Goal: Task Accomplishment & Management: Manage account settings

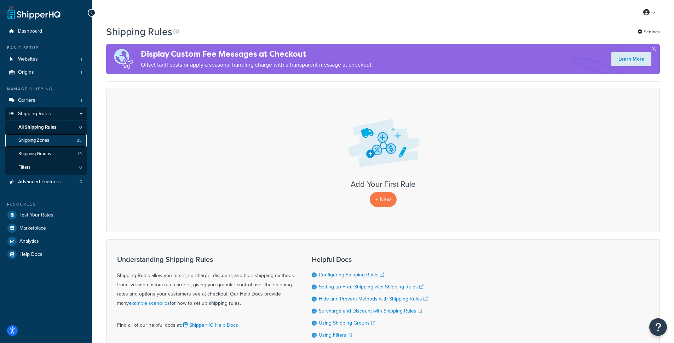
click at [40, 139] on span "Shipping Zones" at bounding box center [33, 140] width 31 height 6
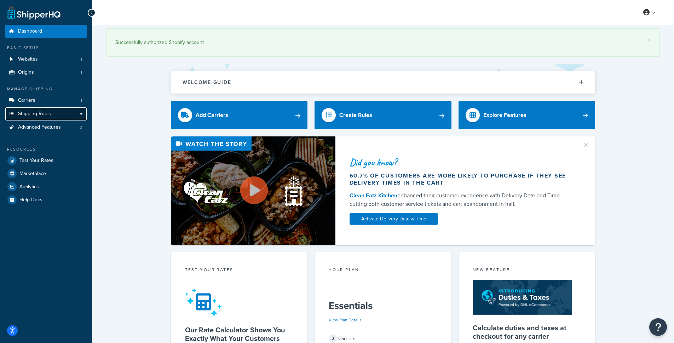
click at [35, 112] on span "Shipping Rules" at bounding box center [34, 114] width 33 height 6
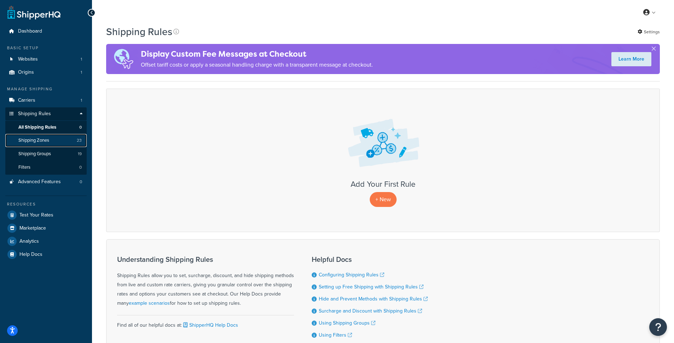
click at [39, 140] on span "Shipping Zones" at bounding box center [33, 140] width 31 height 6
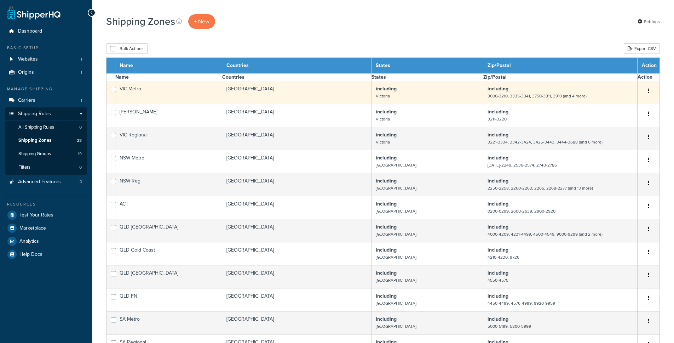
select select "15"
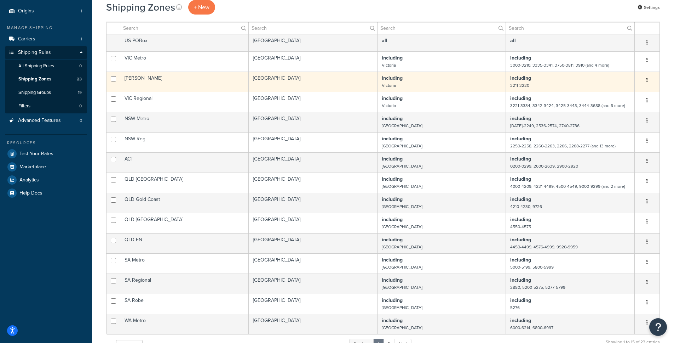
scroll to position [115, 0]
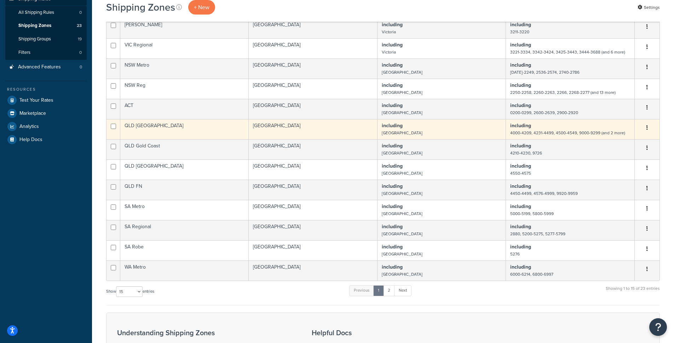
click at [142, 126] on td "QLD Brisbane" at bounding box center [184, 129] width 128 height 20
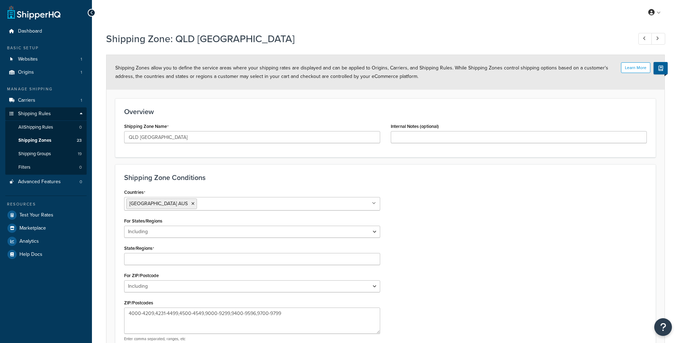
select select "including"
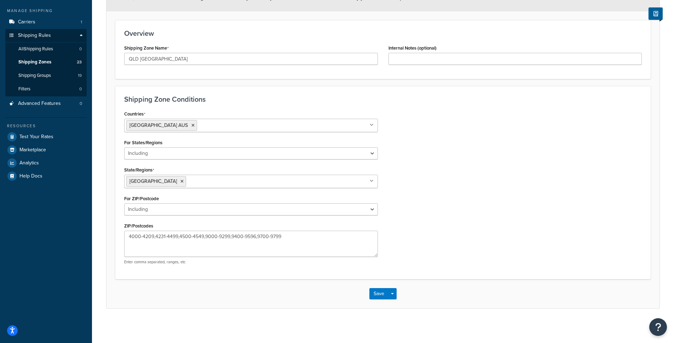
scroll to position [79, 0]
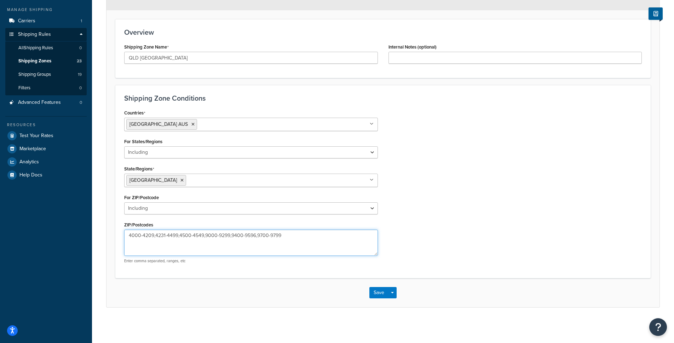
click at [166, 234] on textarea "4000-4209,4231-4499,4500-4549,9000-9299,9400-9596,9700-9799" at bounding box center [251, 242] width 254 height 26
paste textarea "018,4029-4068,4072-4123,4127-4129,4131-4132,4151-4164,4169-4182,4205-4206"
type textarea "4000-4018,4029-4068,4072-4123,4127-4129,4131-4132,4151-4164,4169-4182,4205-4206"
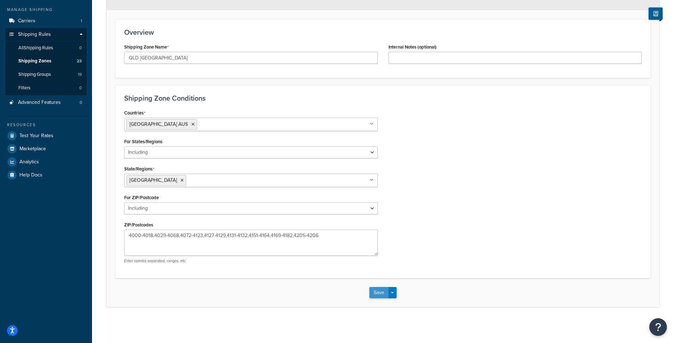
click at [379, 295] on button "Save" at bounding box center [378, 292] width 19 height 11
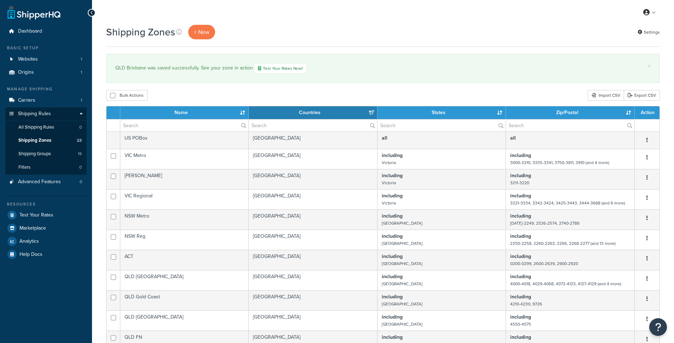
select select "15"
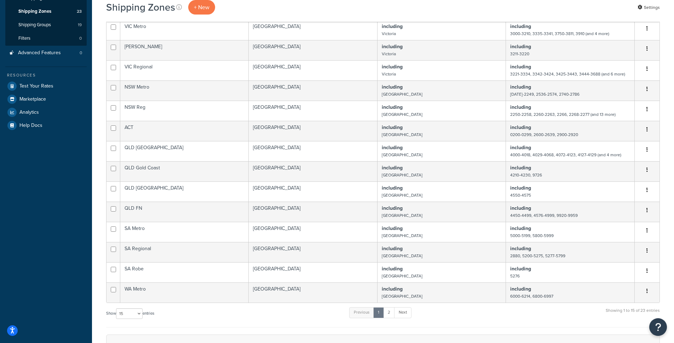
scroll to position [159, 0]
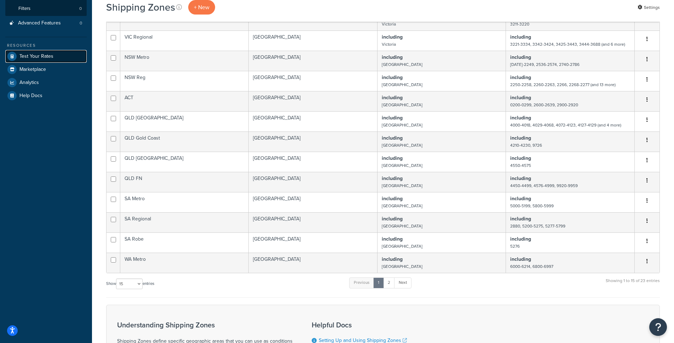
click at [31, 59] on span "Test Your Rates" at bounding box center [36, 56] width 34 height 6
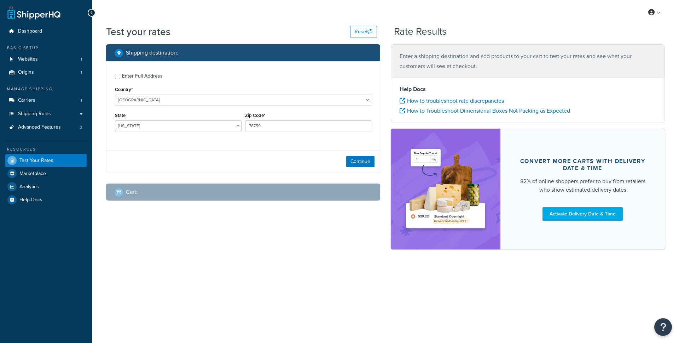
select select "[GEOGRAPHIC_DATA]"
click at [146, 103] on select "[GEOGRAPHIC_DATA] [GEOGRAPHIC_DATA] [GEOGRAPHIC_DATA] [GEOGRAPHIC_DATA] [GEOGRA…" at bounding box center [243, 99] width 257 height 11
select select "AU"
click at [115, 94] on select "[GEOGRAPHIC_DATA] [GEOGRAPHIC_DATA] [GEOGRAPHIC_DATA] [GEOGRAPHIC_DATA] [GEOGRA…" at bounding box center [243, 99] width 257 height 11
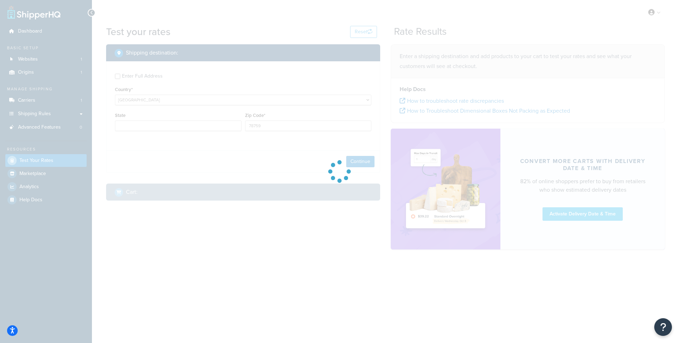
click at [184, 125] on div at bounding box center [339, 171] width 679 height 343
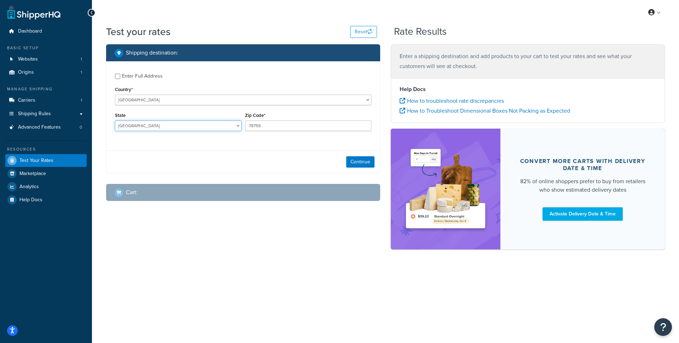
click at [185, 126] on select "[GEOGRAPHIC_DATA] [GEOGRAPHIC_DATA] [GEOGRAPHIC_DATA] [GEOGRAPHIC_DATA] [GEOGRA…" at bounding box center [178, 125] width 127 height 11
click at [115, 121] on select "[GEOGRAPHIC_DATA] [GEOGRAPHIC_DATA] [GEOGRAPHIC_DATA] [GEOGRAPHIC_DATA] [GEOGRA…" at bounding box center [178, 125] width 127 height 11
select select "ACT"
click at [270, 129] on input "78759" at bounding box center [308, 125] width 127 height 11
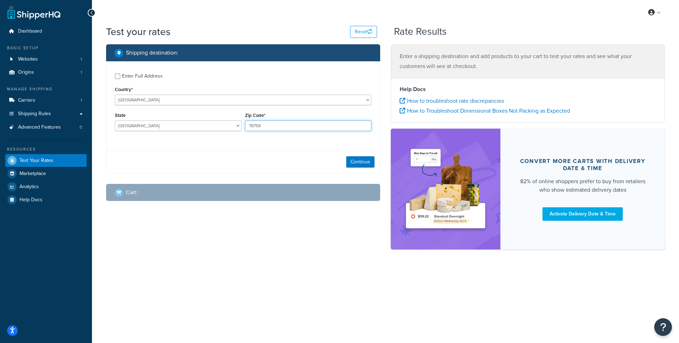
click at [270, 129] on input "78759" at bounding box center [308, 125] width 127 height 11
type input "4455"
click at [355, 161] on button "Continue" at bounding box center [360, 161] width 28 height 11
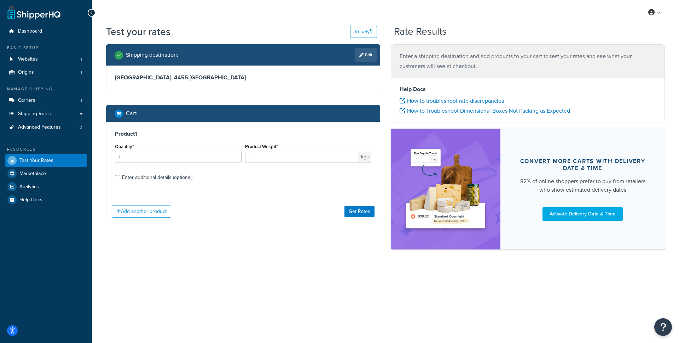
click at [123, 178] on div "Enter additional details (optional)" at bounding box center [157, 177] width 70 height 10
click at [120, 178] on input "Enter additional details (optional)" at bounding box center [117, 177] width 5 height 5
checkbox input "true"
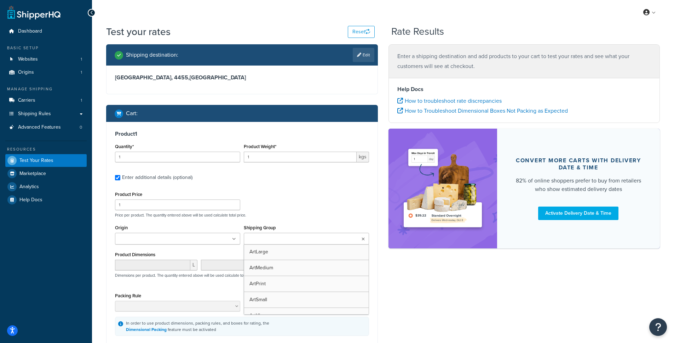
click at [308, 244] on ul at bounding box center [306, 239] width 125 height 12
click at [309, 197] on div "Product Price 1 Price per product. The quantity entered above will be used calc…" at bounding box center [242, 203] width 258 height 28
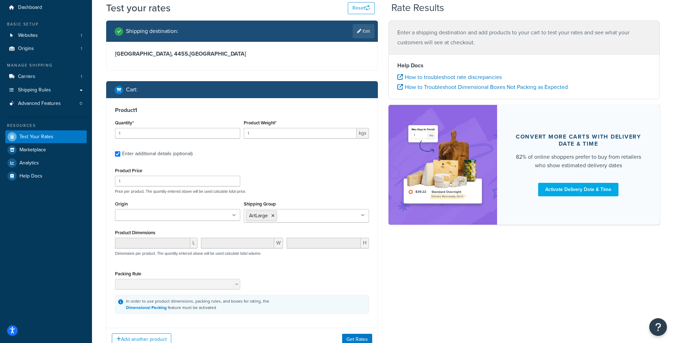
scroll to position [79, 0]
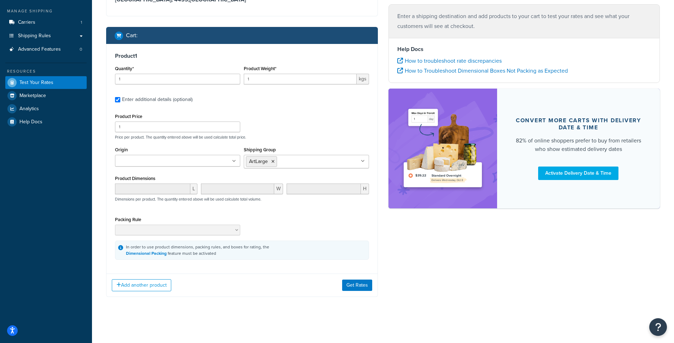
click at [359, 291] on div "Add another product Get Rates" at bounding box center [242, 284] width 271 height 23
click at [359, 287] on button "Get Rates" at bounding box center [357, 284] width 30 height 11
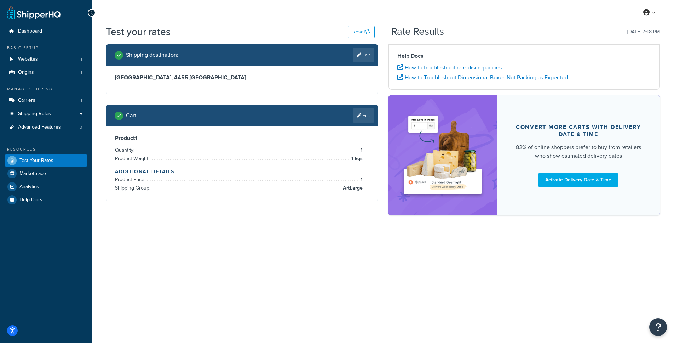
scroll to position [0, 0]
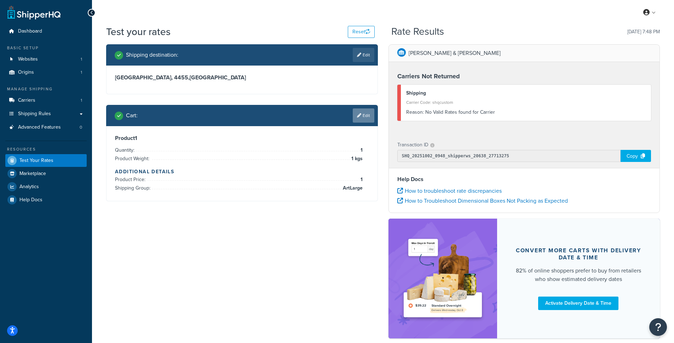
click at [360, 113] on icon at bounding box center [359, 115] width 4 height 4
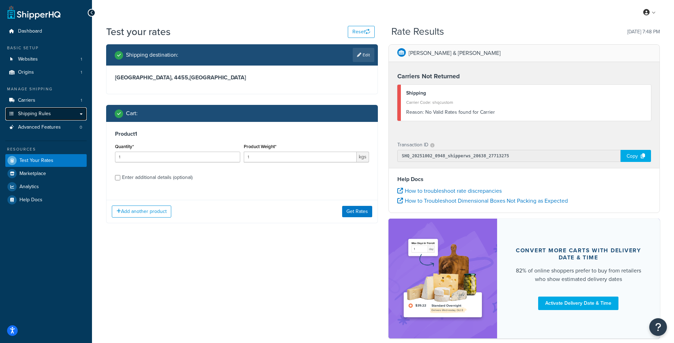
click at [31, 115] on span "Shipping Rules" at bounding box center [34, 114] width 33 height 6
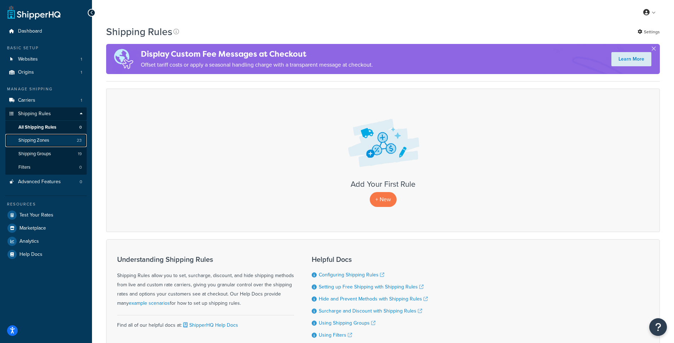
click at [33, 139] on span "Shipping Zones" at bounding box center [33, 140] width 31 height 6
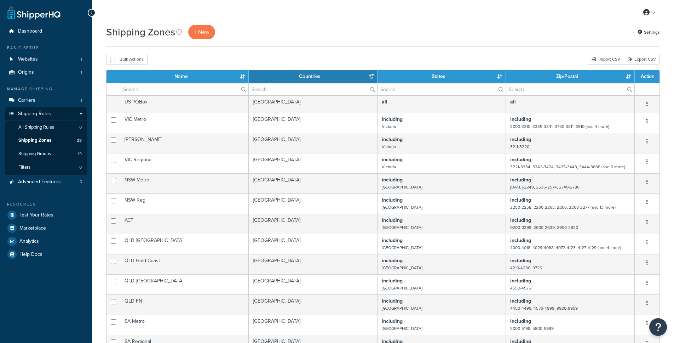
select select "15"
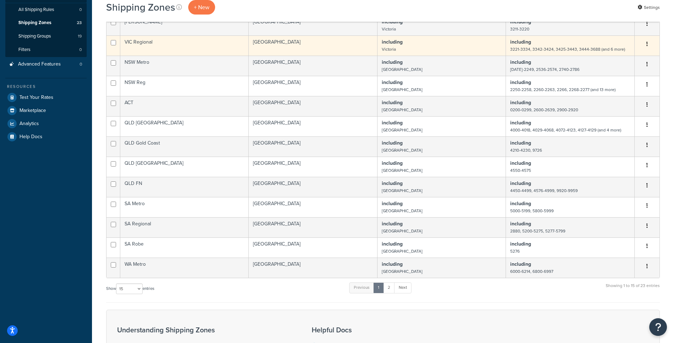
scroll to position [126, 0]
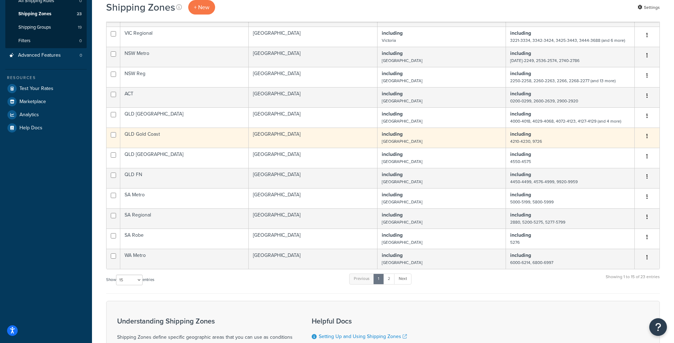
click at [153, 133] on td "QLD Gold Coast" at bounding box center [184, 137] width 128 height 20
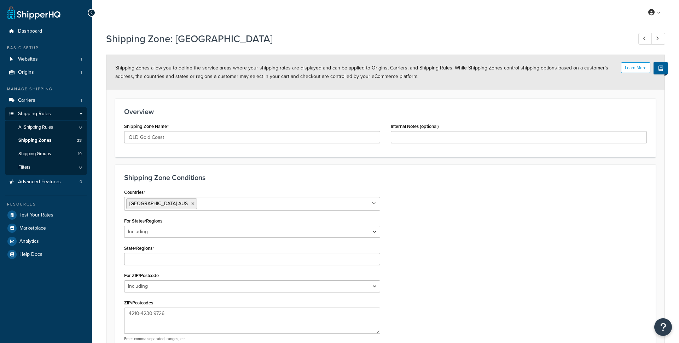
select select "including"
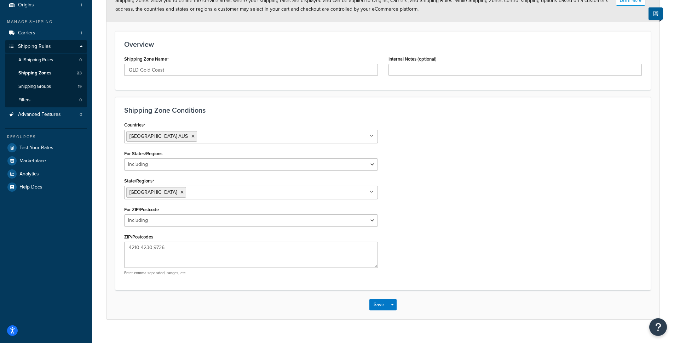
scroll to position [79, 0]
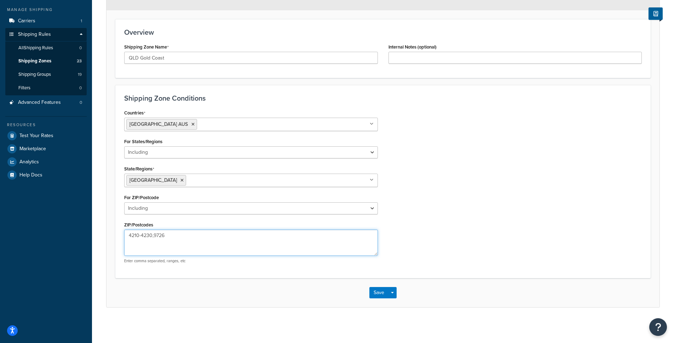
drag, startPoint x: 153, startPoint y: 235, endPoint x: 121, endPoint y: 234, distance: 32.2
click at [121, 234] on div "Countries Australia AUS All Countries ALL United States USA Afghanistan AFG Alb…" at bounding box center [251, 188] width 264 height 161
paste textarea "133,4205,4207-4219,4220-4230"
type textarea "4133,4205,4207-4219,4220-4230,9726"
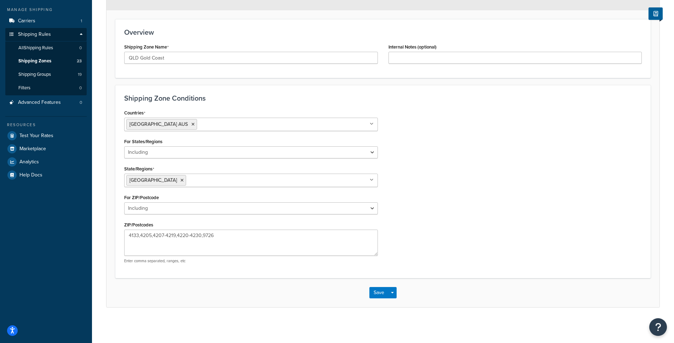
click at [446, 243] on div "Countries Australia AUS All Countries ALL United States USA Afghanistan AFG Alb…" at bounding box center [383, 188] width 528 height 161
click at [379, 291] on button "Save" at bounding box center [378, 292] width 19 height 11
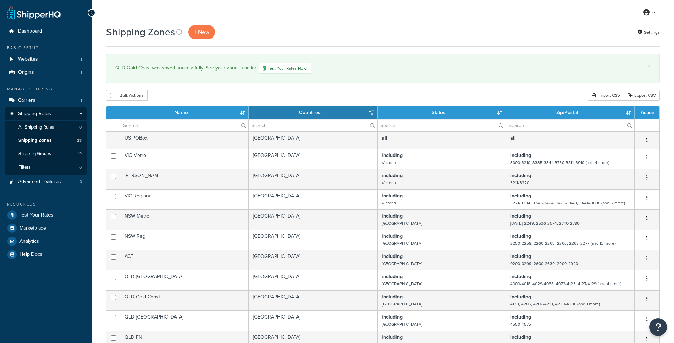
select select "15"
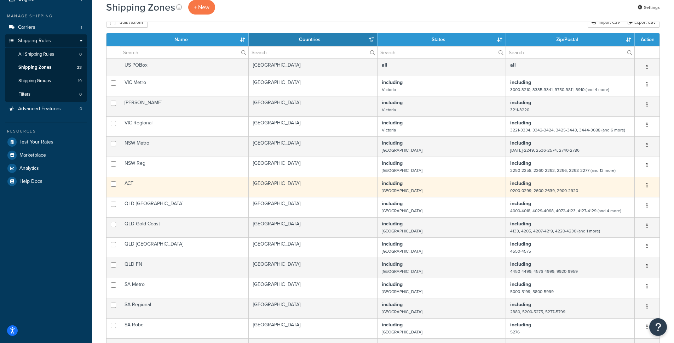
scroll to position [121, 0]
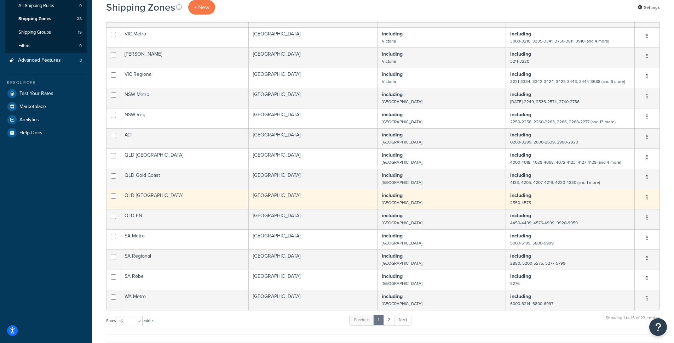
click at [153, 197] on td "QLD Sunshine Coast" at bounding box center [184, 199] width 128 height 20
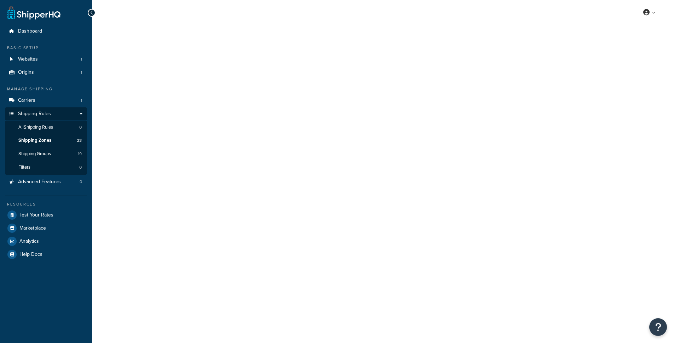
select select "including"
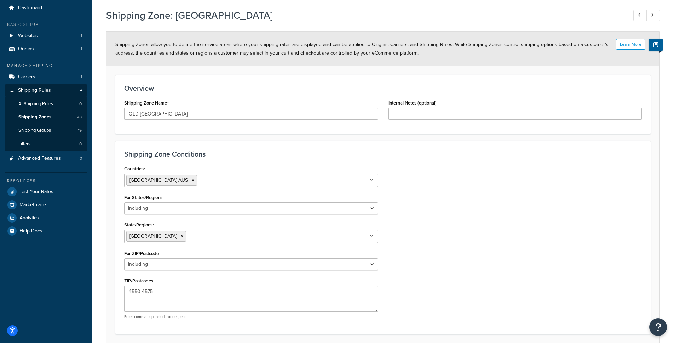
scroll to position [79, 0]
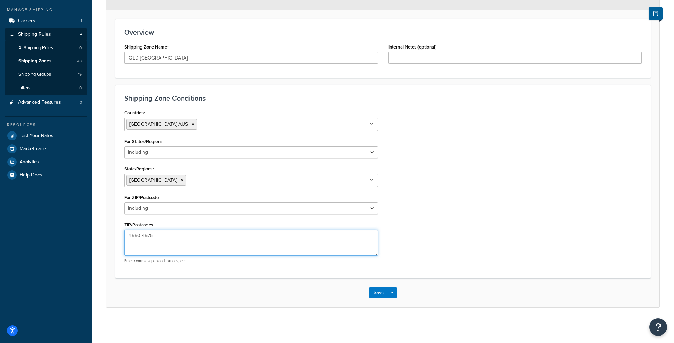
click at [165, 237] on textarea "4550-4575" at bounding box center [251, 242] width 254 height 26
click at [130, 234] on textarea "4550-4575" at bounding box center [251, 242] width 254 height 26
drag, startPoint x: 172, startPoint y: 237, endPoint x: 142, endPoint y: 236, distance: 30.1
click at [142, 236] on textarea "4507,4550-4575" at bounding box center [251, 242] width 254 height 26
paste textarea "17-4519,45"
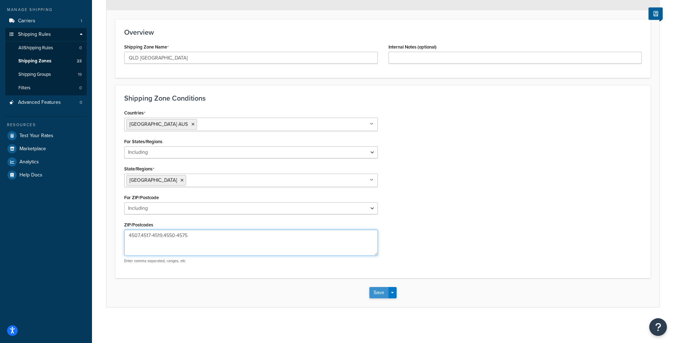
type textarea "4507,4517-4519,4550-4575"
click at [383, 293] on button "Save" at bounding box center [378, 292] width 19 height 11
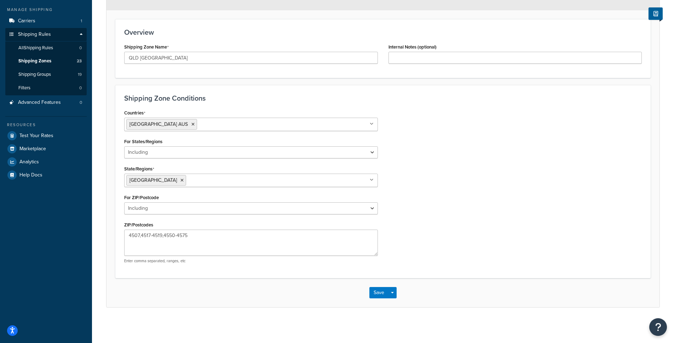
scroll to position [0, 0]
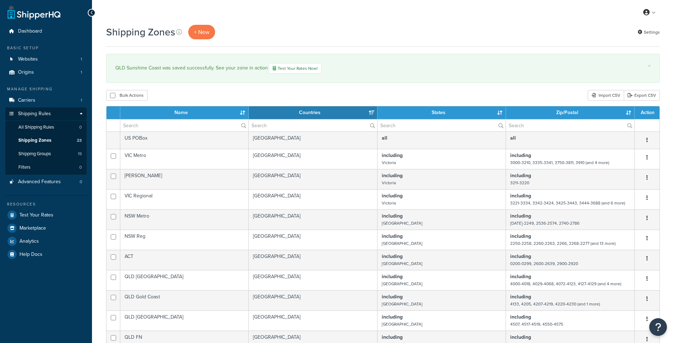
select select "15"
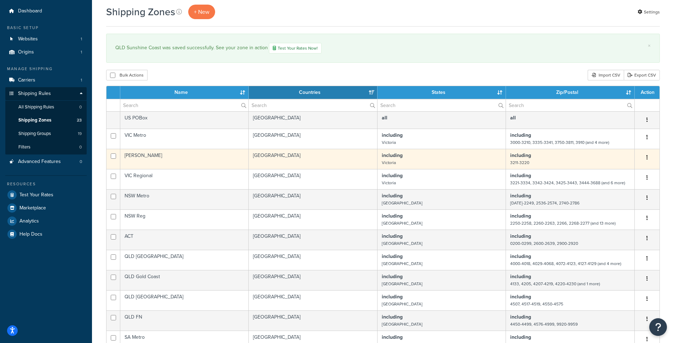
scroll to position [21, 0]
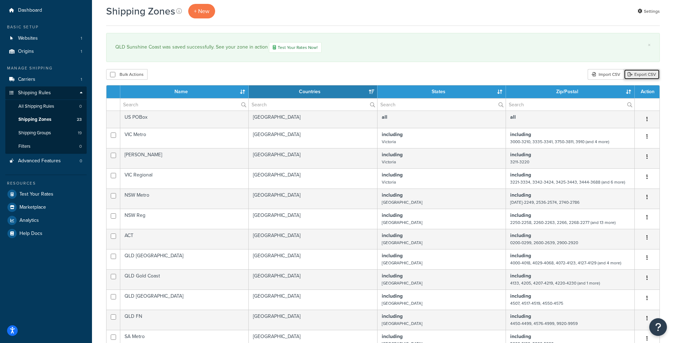
click at [645, 76] on link "Export CSV" at bounding box center [642, 74] width 36 height 11
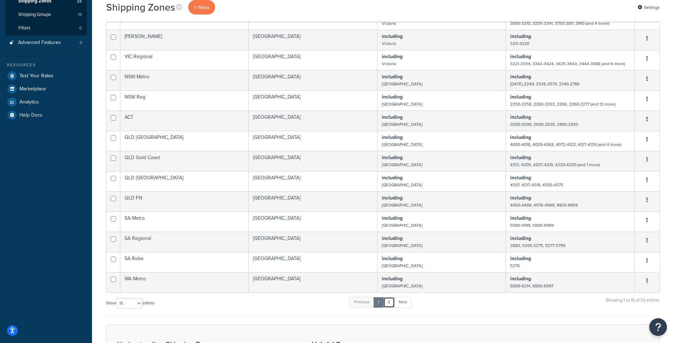
click at [390, 303] on link "2" at bounding box center [389, 302] width 12 height 11
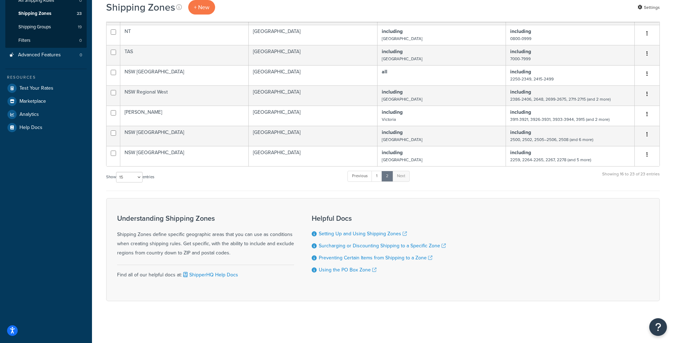
scroll to position [126, 0]
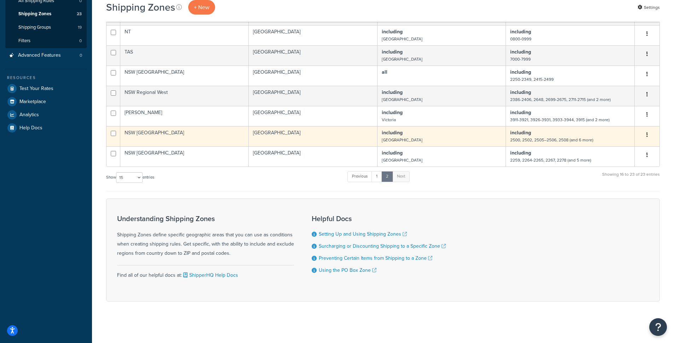
click at [289, 136] on td "[GEOGRAPHIC_DATA]" at bounding box center [313, 136] width 129 height 20
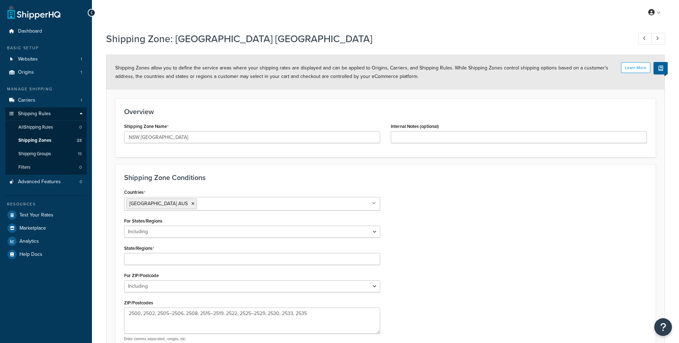
select select "including"
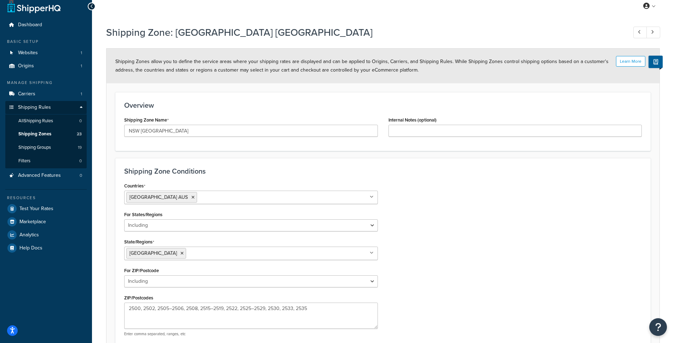
scroll to position [15, 0]
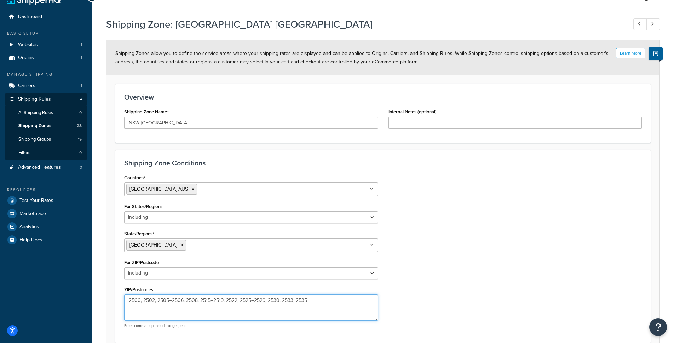
click at [285, 302] on textarea "2500, 2502, 2505–2506, 2508, 2515–2519, 2522, 2525–2529, 2530, 2533, 2535" at bounding box center [251, 307] width 254 height 26
click at [283, 301] on textarea "2500, 2502, 2505–2506, 2508, 2515–2519, 2522, 2525–2529, 2530, 2533, 2535" at bounding box center [251, 307] width 254 height 26
click at [144, 300] on textarea "2500, 2502, 2505–2506, 2508, 2515–2519, 2522, 2525–2529, 2530, 2533, 2535" at bounding box center [251, 307] width 254 height 26
click at [183, 301] on textarea "2500,2502,2505–2506, 2508, 2515–2519, 2522, 2525–2529, 2530, 2533, 2535" at bounding box center [251, 307] width 254 height 26
click at [196, 301] on textarea "2500,2502,2505–2506,2508, 2515–2519, 2522, 2525–2529, 2530, 2533, 2535" at bounding box center [251, 307] width 254 height 26
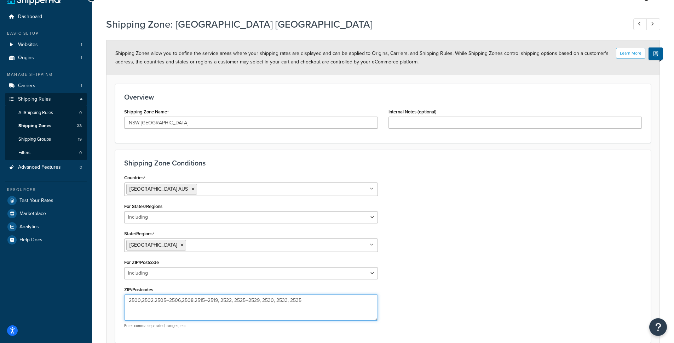
click at [221, 300] on textarea "2500,2502,2505–2506,2508,2515–2519, 2522, 2525–2529, 2530, 2533, 2535" at bounding box center [251, 307] width 254 height 26
click at [234, 299] on textarea "2500,2502,2505–2506,2508,2515–2519,2522, 2525–2529, 2530, 2533, 2535" at bounding box center [251, 307] width 254 height 26
click at [261, 300] on textarea "2500,2502,2505–2506,2508,2515–2519,2522,2525–2529, 2530, 2533, 2535" at bounding box center [251, 307] width 254 height 26
click at [274, 299] on textarea "2500,2502,2505–2506,2508,2515–2519,2522,2525–2529,2530, 2533, 2535" at bounding box center [251, 307] width 254 height 26
click at [287, 302] on textarea "2500,2502,2505–2506,2508,2515–2519,2522,2525–2529,2530,2533, 2535" at bounding box center [251, 307] width 254 height 26
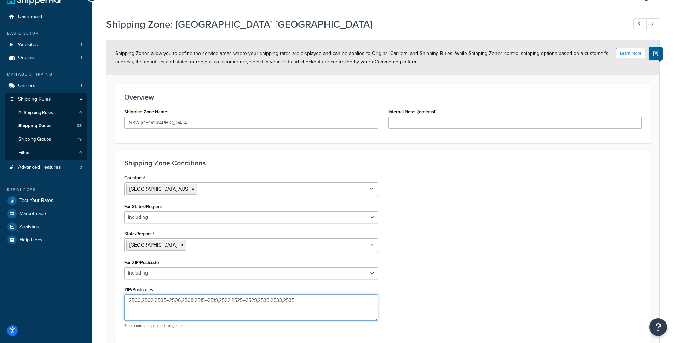
type textarea "2500,2502,2505–2506,2508,2515–2519,2522,2525–2529,2530,2533,2535"
click at [426, 298] on div "Countries Australia AUS All Countries ALL United States USA Afghanistan AFG Alb…" at bounding box center [383, 252] width 528 height 161
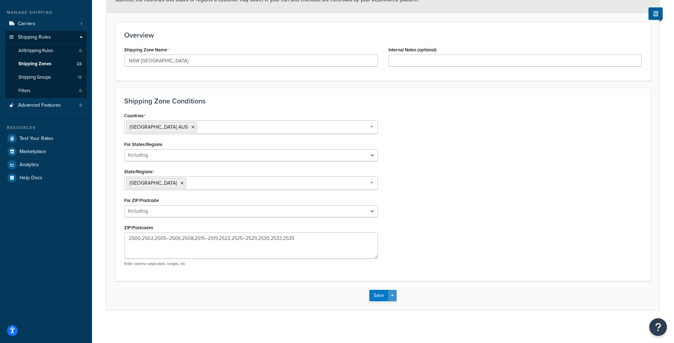
scroll to position [79, 0]
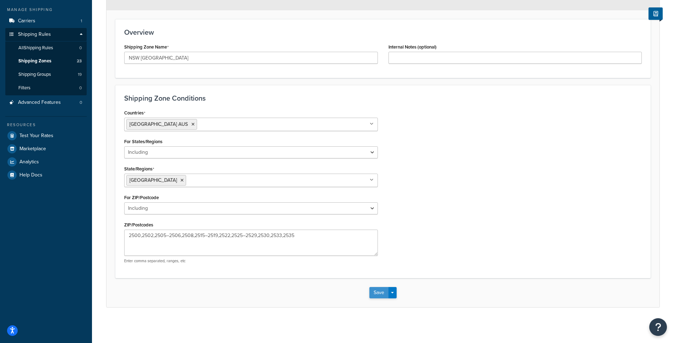
click at [381, 294] on button "Save" at bounding box center [378, 292] width 19 height 11
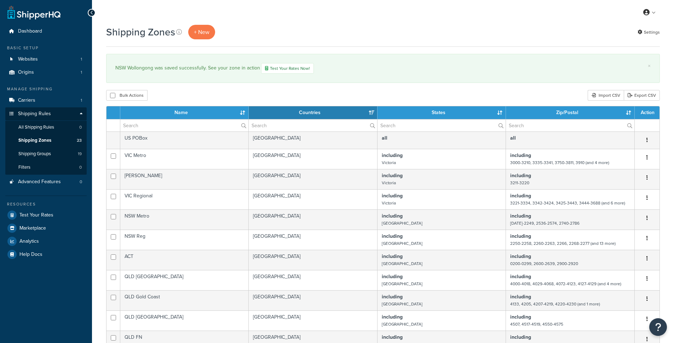
select select "15"
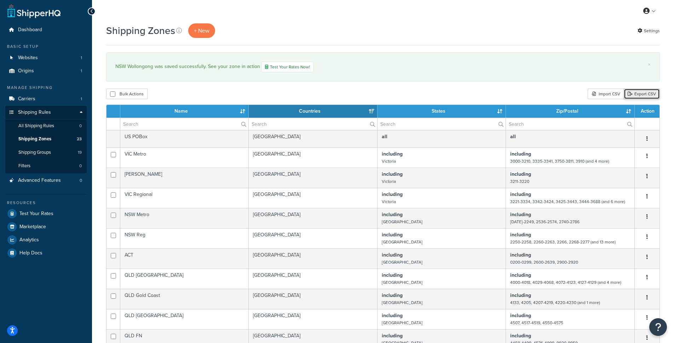
click at [645, 96] on link "Export CSV" at bounding box center [642, 93] width 36 height 11
click at [503, 7] on div "My Profile Billing Global Settings Contact Us Logout" at bounding box center [383, 11] width 582 height 25
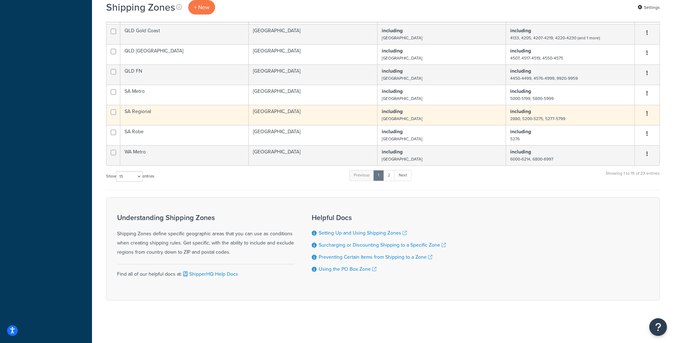
scroll to position [266, 0]
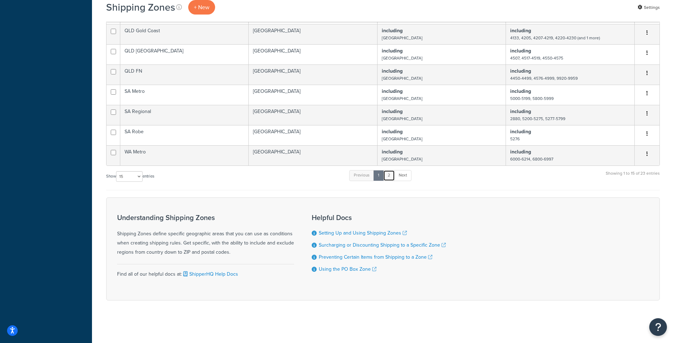
click at [391, 179] on link "2" at bounding box center [389, 175] width 12 height 11
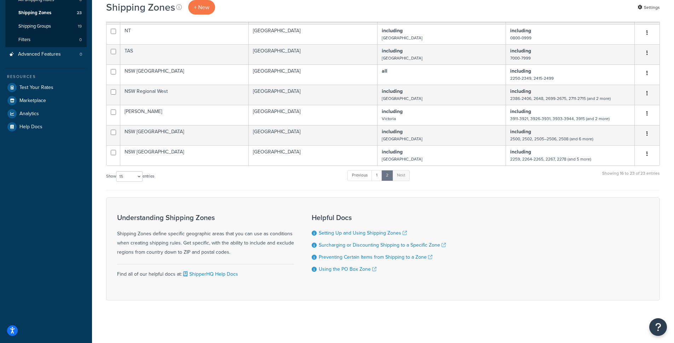
scroll to position [128, 0]
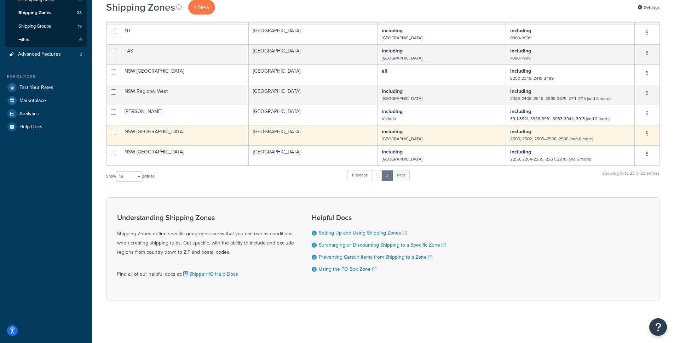
click at [168, 133] on td "NSW [GEOGRAPHIC_DATA]" at bounding box center [184, 135] width 128 height 20
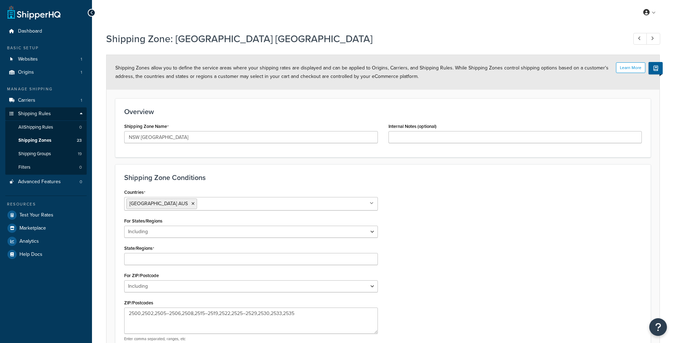
select select "including"
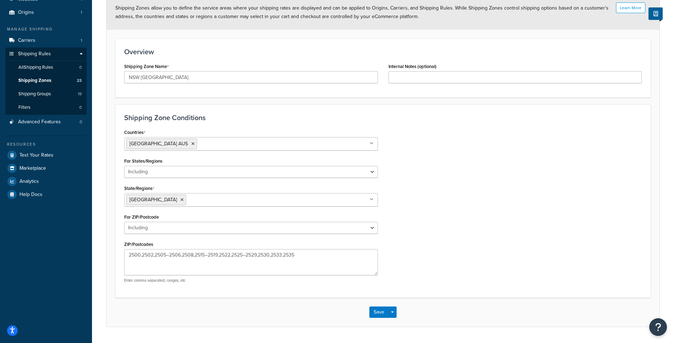
scroll to position [79, 0]
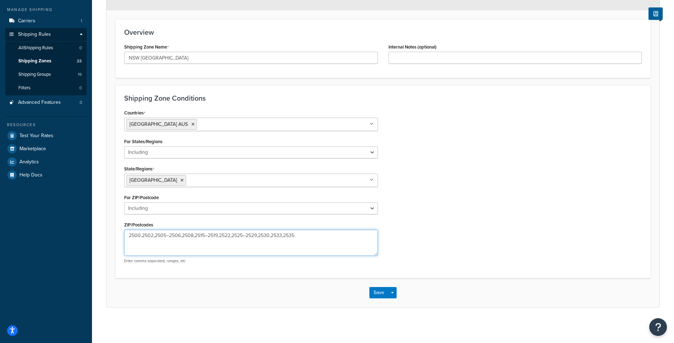
click at [178, 233] on textarea "2500,2502,2505–2506,2508,2515–2519,2522,2525–2529,2530,2533,2535" at bounding box center [251, 242] width 254 height 26
paste textarea "2506,2508,2515‚2519,2522,2525‚"
type textarea "2500,2502,2505‚2506,2508,2515‚2519,2522,2525‚2529,2530,2533,2535"
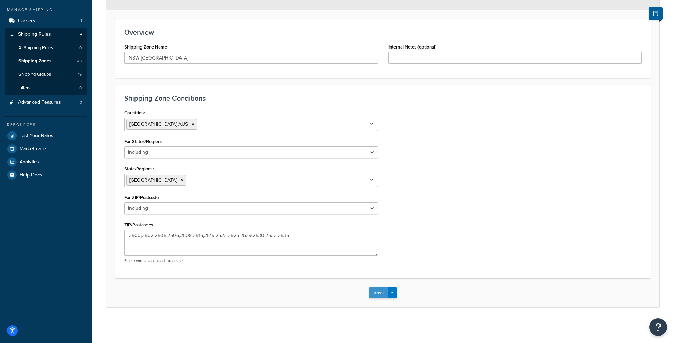
click at [380, 291] on button "Save" at bounding box center [378, 292] width 19 height 11
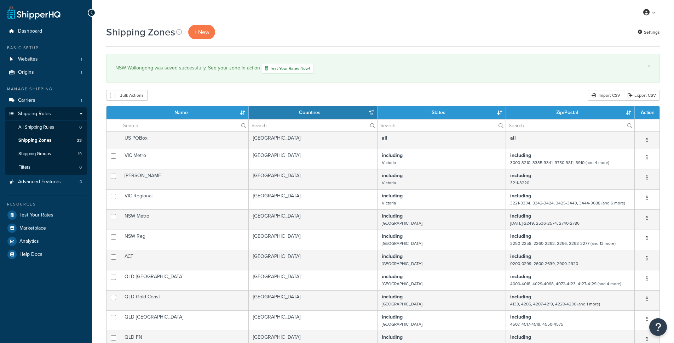
select select "15"
click at [647, 97] on link "Export CSV" at bounding box center [642, 95] width 36 height 11
click at [36, 212] on span "Test Your Rates" at bounding box center [36, 215] width 34 height 6
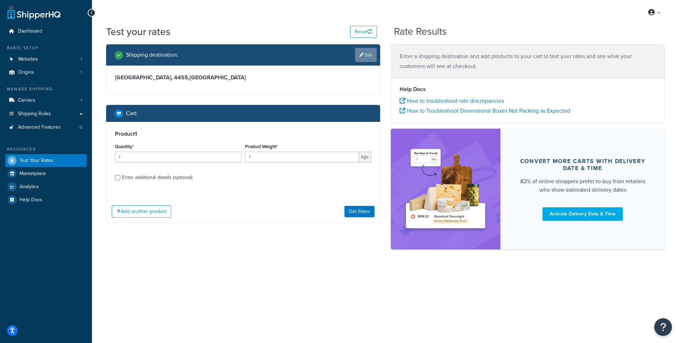
click at [374, 54] on link "Edit" at bounding box center [366, 55] width 22 height 14
select select "AU"
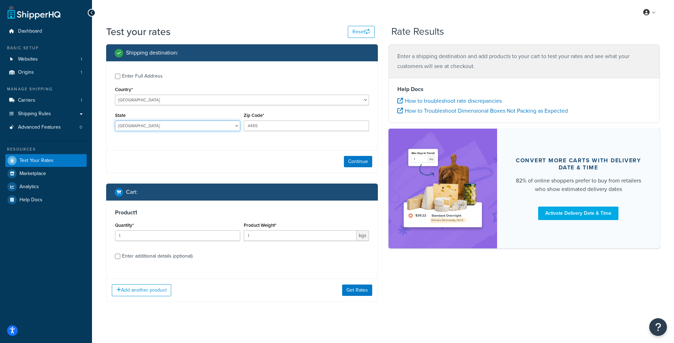
click at [150, 126] on select "Australian Capital Territory New South Wales Northern Territory Queensland Sout…" at bounding box center [177, 125] width 125 height 11
select select "QLD"
click at [115, 121] on select "Australian Capital Territory New South Wales Northern Territory Queensland Sout…" at bounding box center [177, 125] width 125 height 11
click at [360, 162] on button "Continue" at bounding box center [358, 161] width 28 height 11
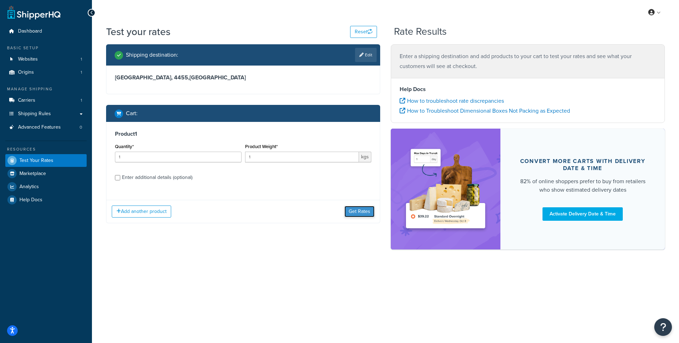
click at [356, 211] on button "Get Rates" at bounding box center [360, 211] width 30 height 11
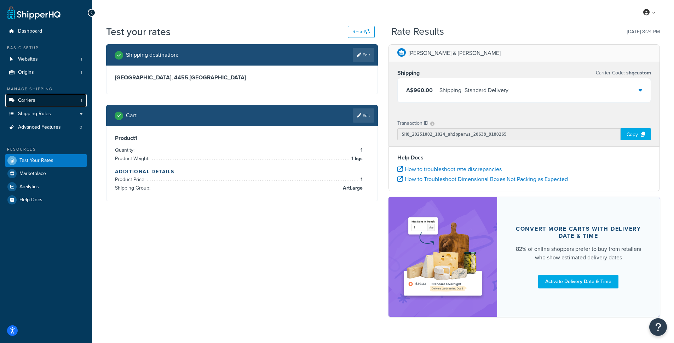
click at [38, 102] on link "Carriers 1" at bounding box center [45, 100] width 81 height 13
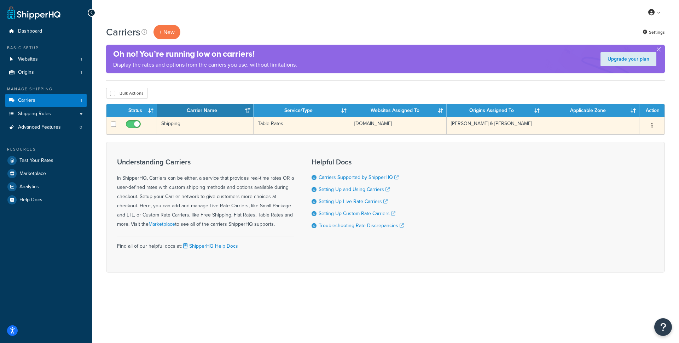
click at [180, 124] on td "Shipping" at bounding box center [205, 125] width 97 height 17
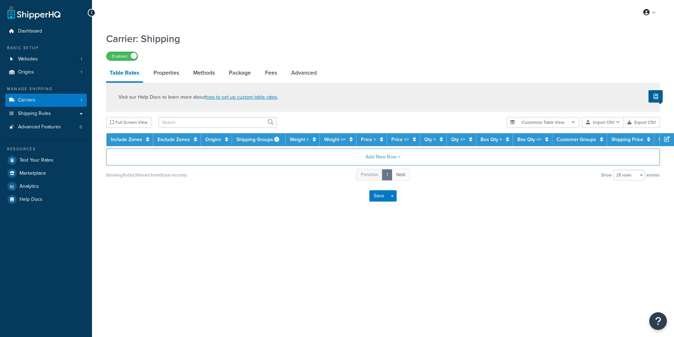
select select "25"
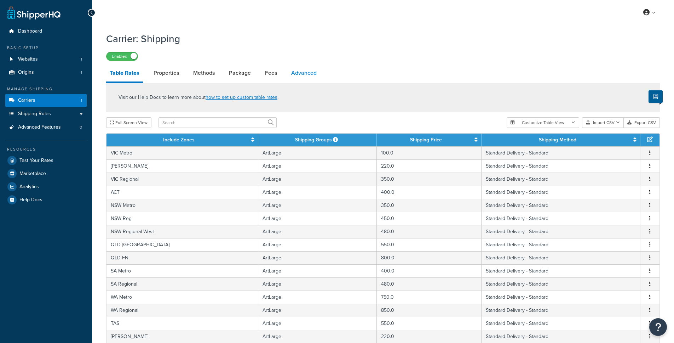
click at [305, 73] on link "Advanced" at bounding box center [304, 72] width 33 height 17
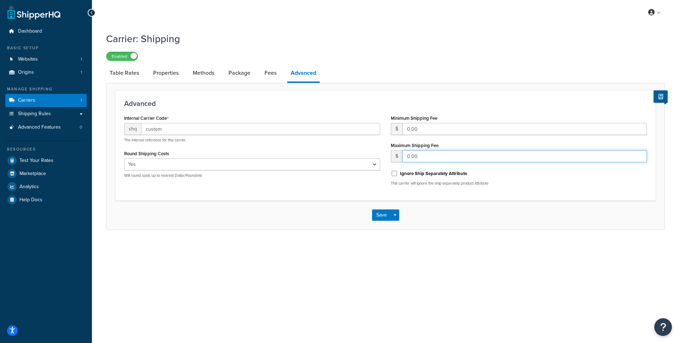
drag, startPoint x: 420, startPoint y: 159, endPoint x: 407, endPoint y: 158, distance: 13.9
click at [407, 158] on input "0.00" at bounding box center [525, 156] width 245 height 12
type input "1100.00"
click at [378, 214] on button "Save" at bounding box center [381, 214] width 19 height 11
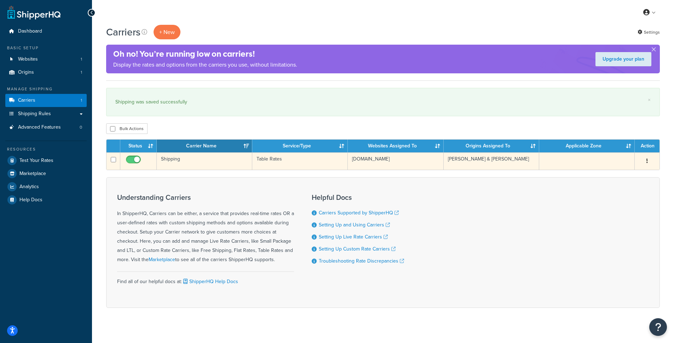
click at [178, 158] on td "Shipping" at bounding box center [205, 160] width 96 height 17
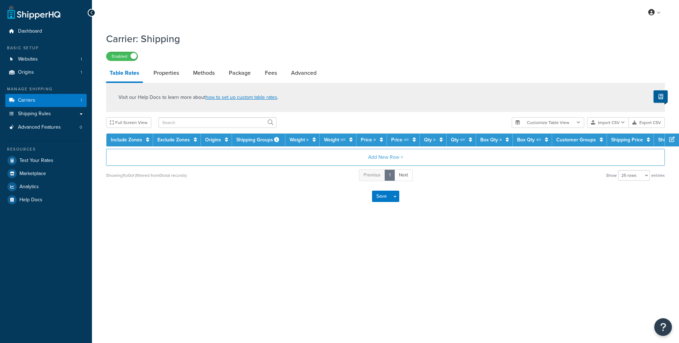
select select "25"
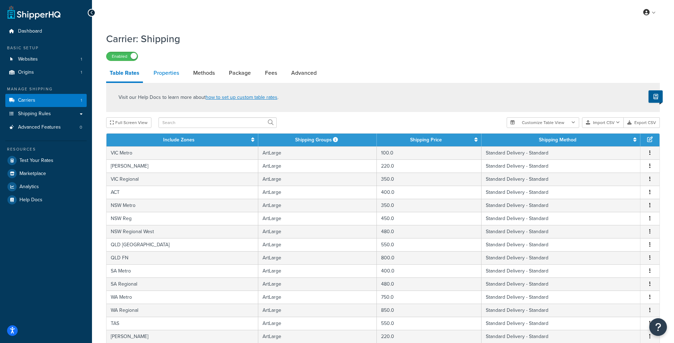
click at [173, 71] on link "Properties" at bounding box center [166, 72] width 33 height 17
select select "PERITEM"
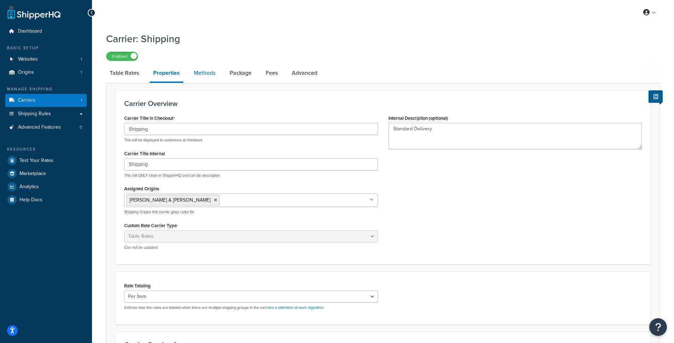
click at [210, 67] on link "Methods" at bounding box center [204, 72] width 29 height 17
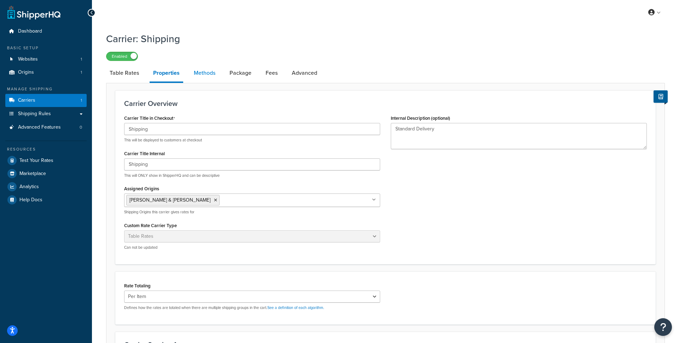
select select "25"
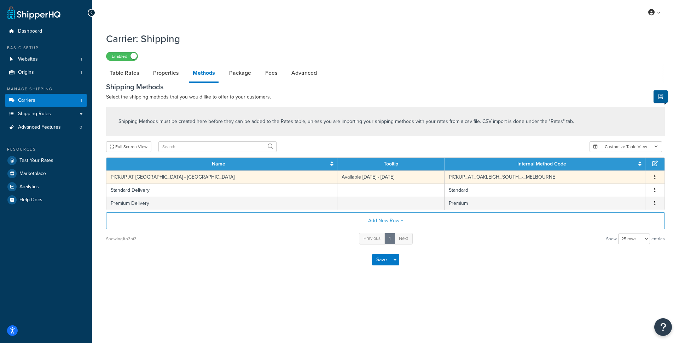
click at [181, 180] on td "PICKUP AT [GEOGRAPHIC_DATA] - [GEOGRAPHIC_DATA]" at bounding box center [222, 176] width 231 height 13
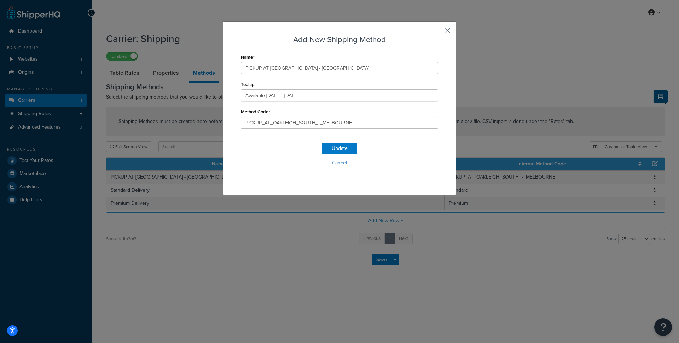
click at [438, 33] on button "button" at bounding box center [438, 33] width 2 height 2
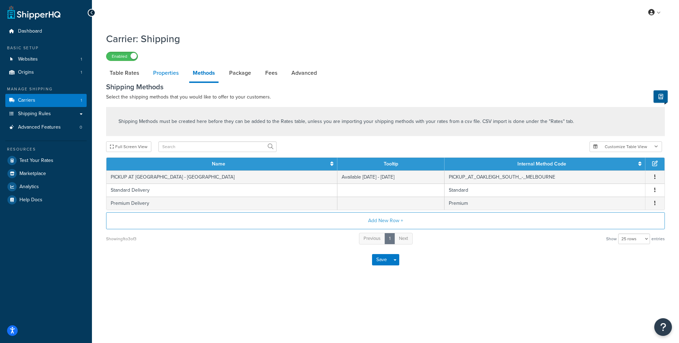
click at [161, 74] on link "Properties" at bounding box center [166, 72] width 33 height 17
select select "PERITEM"
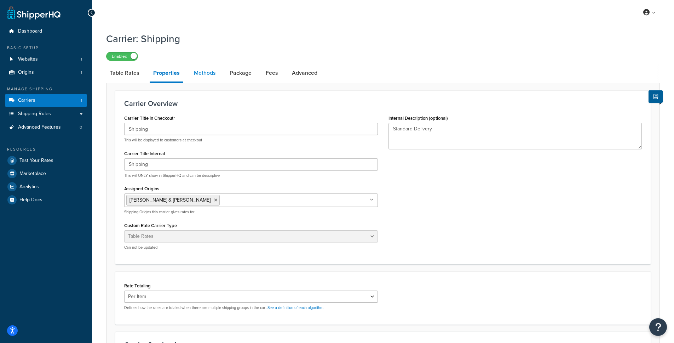
click at [207, 74] on link "Methods" at bounding box center [204, 72] width 29 height 17
select select "25"
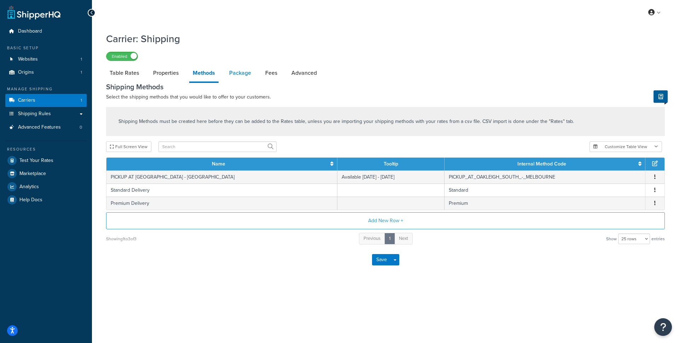
click at [248, 75] on link "Package" at bounding box center [240, 72] width 29 height 17
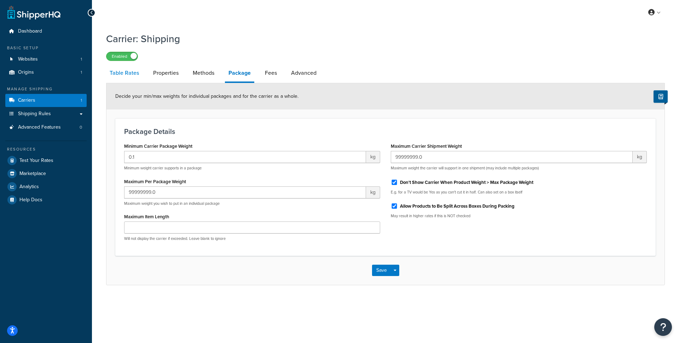
click at [138, 75] on link "Table Rates" at bounding box center [124, 72] width 36 height 17
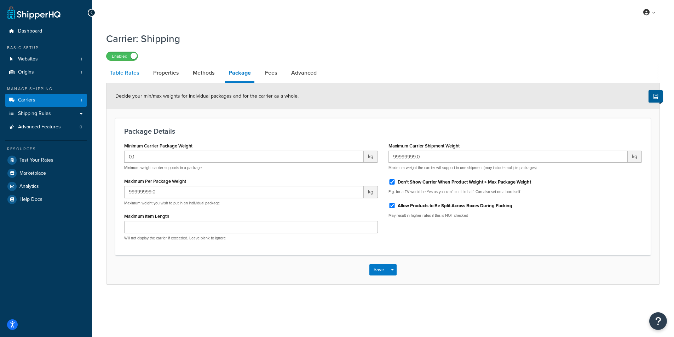
select select "25"
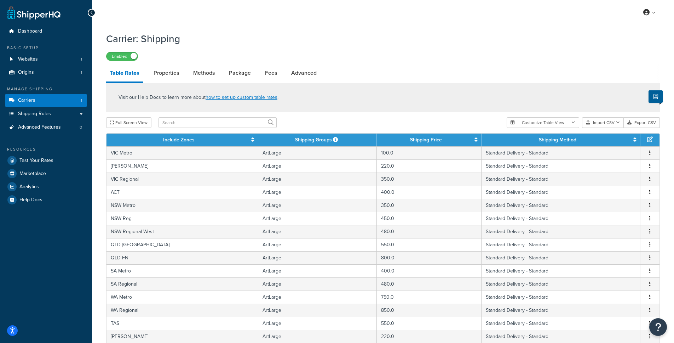
click at [356, 59] on div "Enabled" at bounding box center [383, 56] width 554 height 10
click at [34, 113] on span "Shipping Rules" at bounding box center [34, 114] width 33 height 6
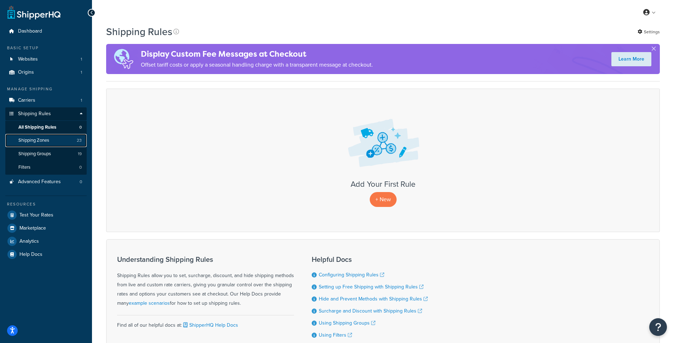
click at [35, 142] on span "Shipping Zones" at bounding box center [33, 140] width 31 height 6
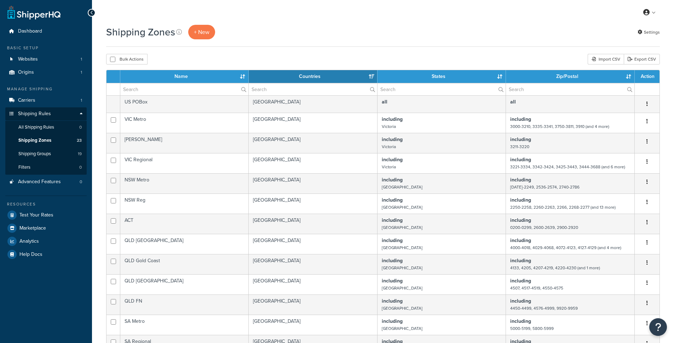
select select "15"
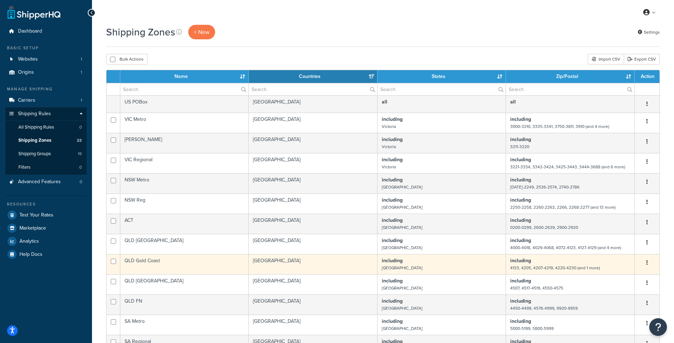
click at [153, 260] on td "QLD Gold Coast" at bounding box center [184, 264] width 128 height 20
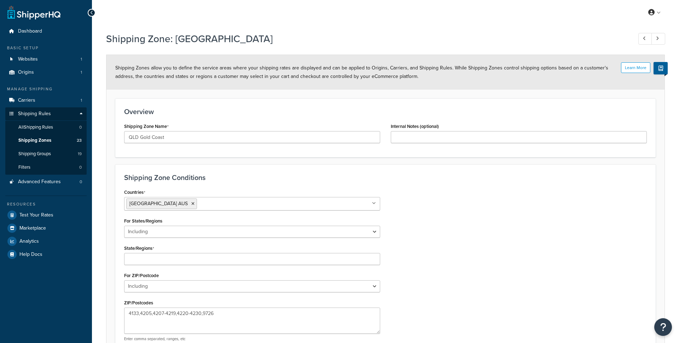
select select "including"
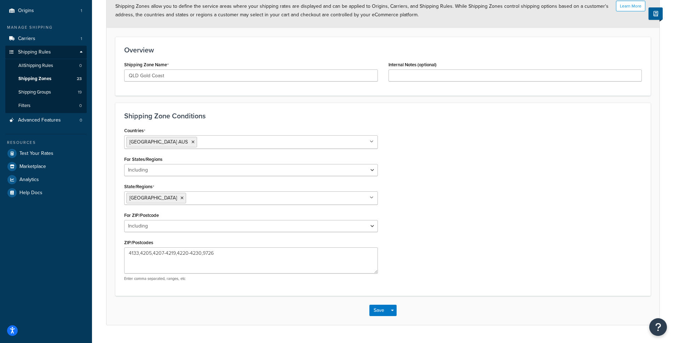
scroll to position [79, 0]
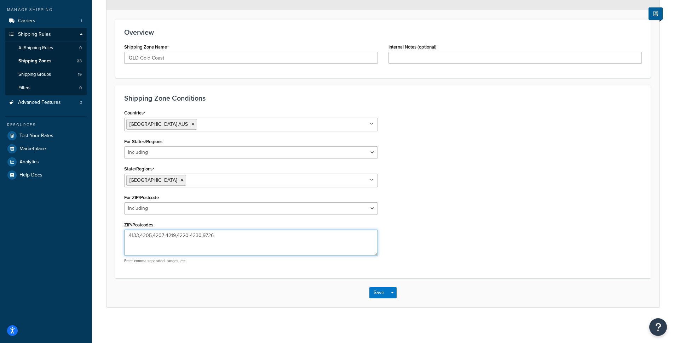
drag, startPoint x: 151, startPoint y: 235, endPoint x: 139, endPoint y: 236, distance: 12.5
click at [139, 236] on textarea "4133,4205,4207-4219,4220-4230,9726" at bounding box center [251, 242] width 254 height 26
type textarea "4133,4207-4219,4220-4230,9726"
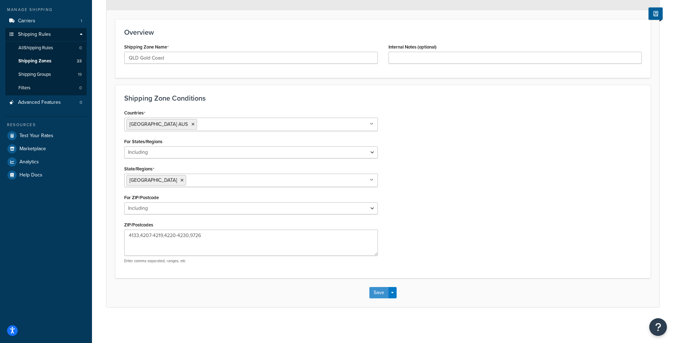
click at [384, 294] on button "Save" at bounding box center [378, 292] width 19 height 11
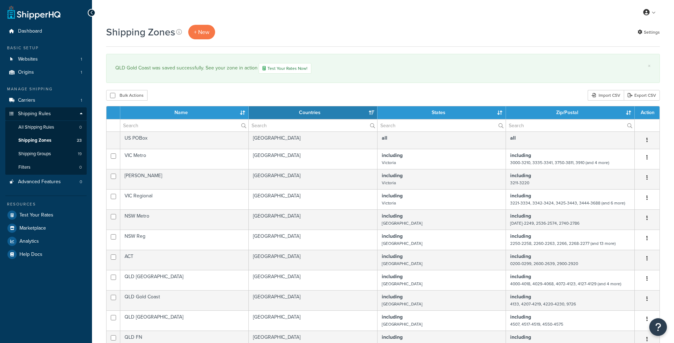
select select "15"
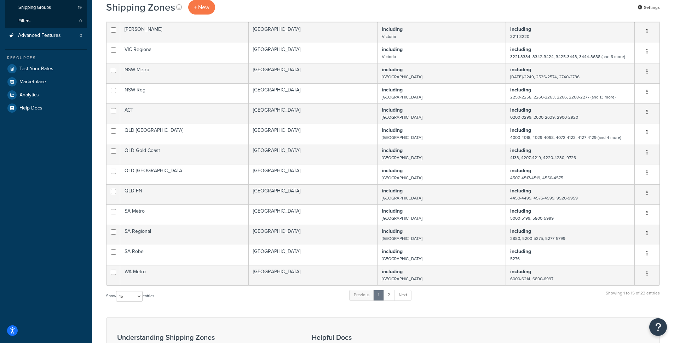
scroll to position [141, 0]
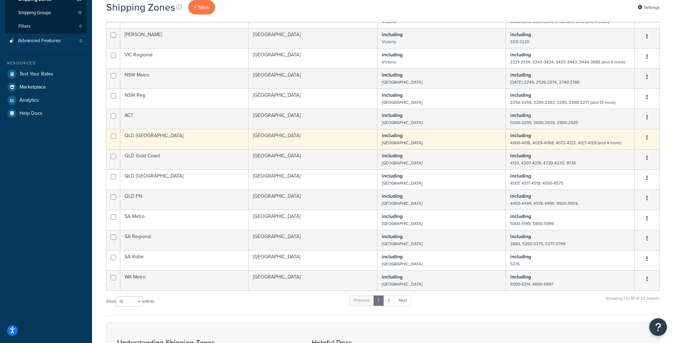
click at [455, 137] on td "including Queensland" at bounding box center [442, 139] width 128 height 20
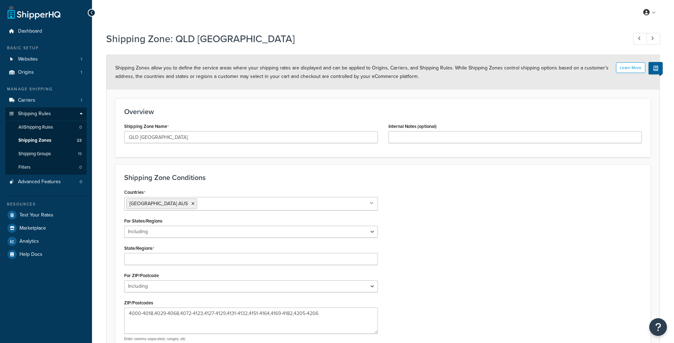
select select "including"
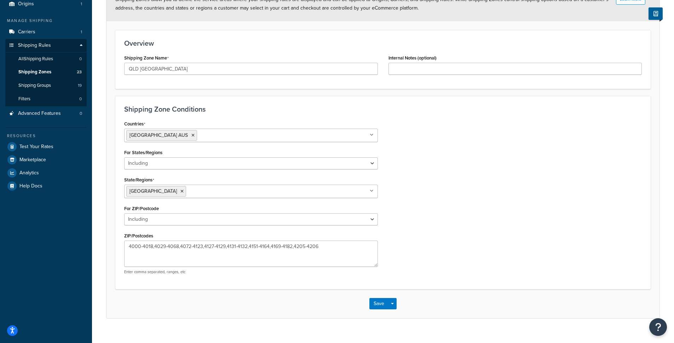
scroll to position [79, 0]
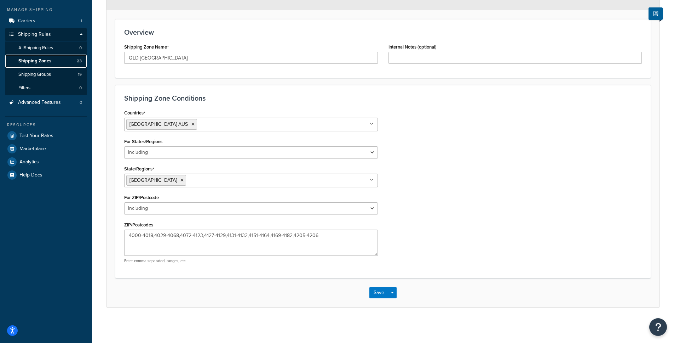
click at [31, 62] on span "Shipping Zones" at bounding box center [34, 61] width 33 height 6
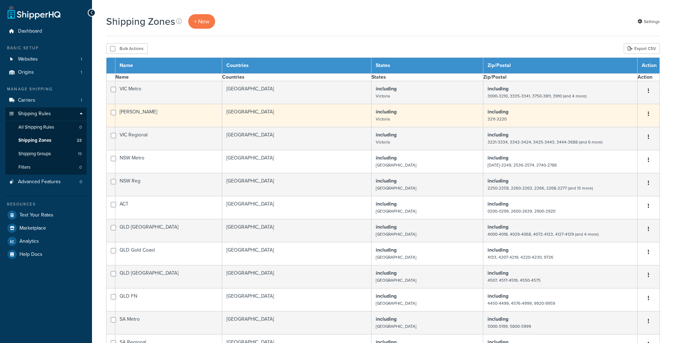
select select "15"
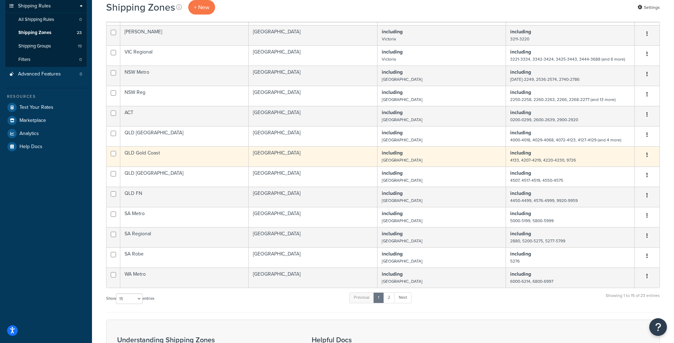
scroll to position [113, 0]
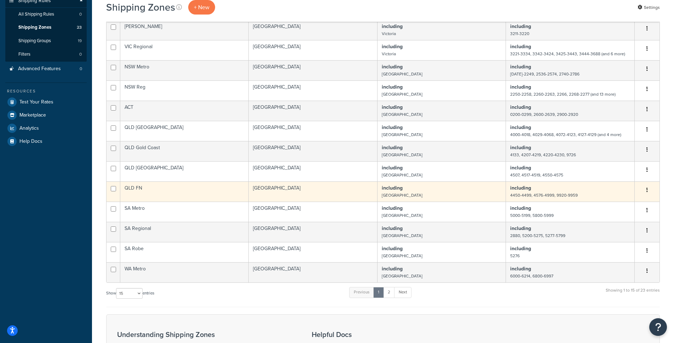
click at [138, 189] on td "QLD FN" at bounding box center [184, 191] width 128 height 20
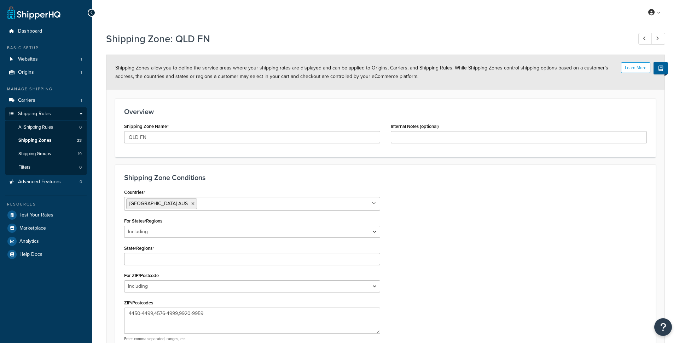
select select "including"
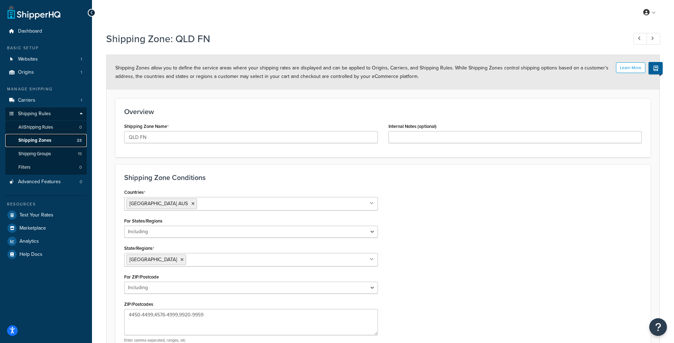
click at [44, 142] on span "Shipping Zones" at bounding box center [34, 140] width 33 height 6
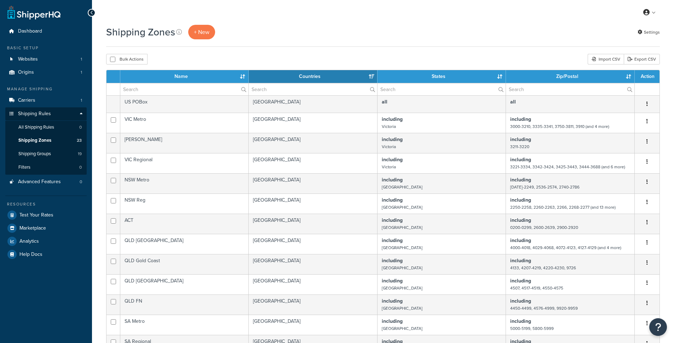
select select "15"
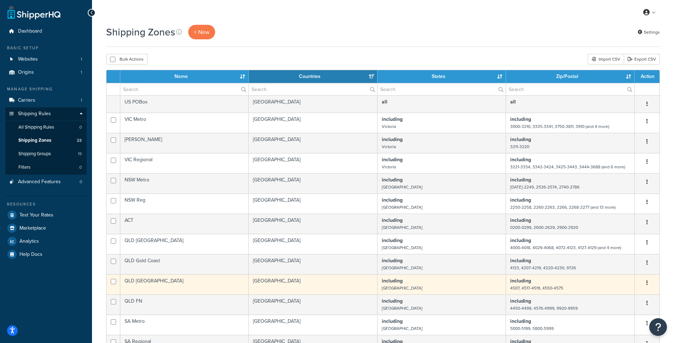
click at [153, 284] on td "QLD [GEOGRAPHIC_DATA]" at bounding box center [184, 284] width 128 height 20
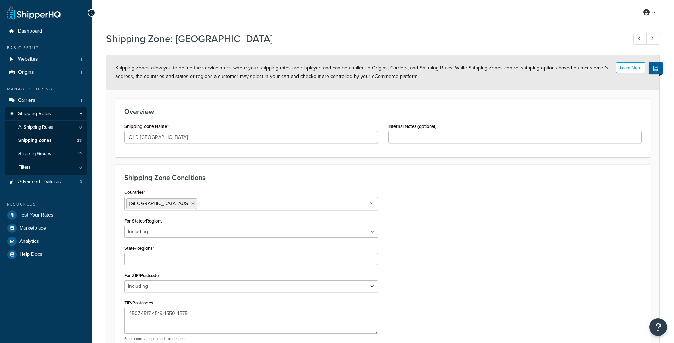
select select "including"
click at [129, 313] on textarea "4507,4517-4519,4550-4575" at bounding box center [251, 322] width 254 height 26
paste textarea "4019-4028"
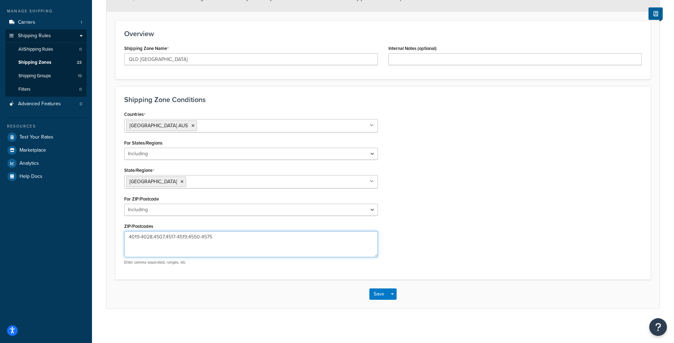
scroll to position [79, 0]
type textarea "4019-4028,4507,4517-4519,4550-4575"
click at [375, 294] on button "Save" at bounding box center [378, 292] width 19 height 11
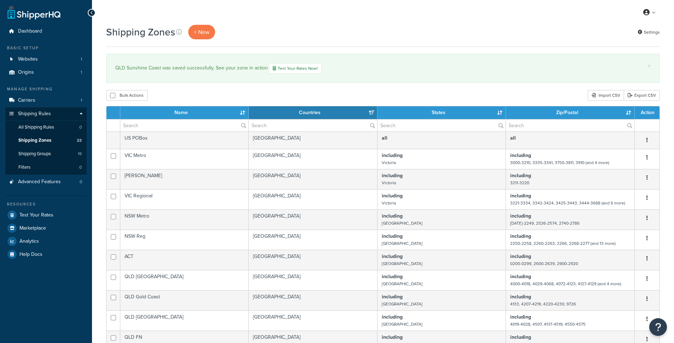
select select "15"
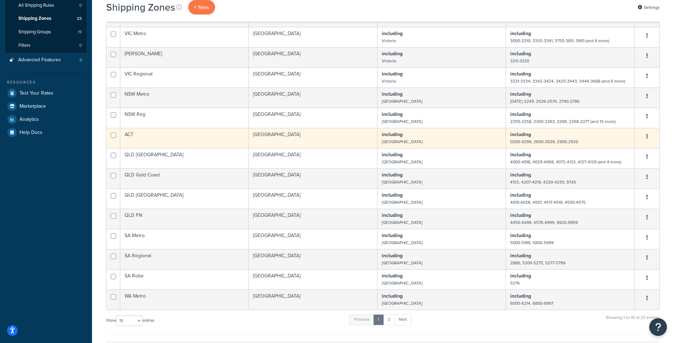
scroll to position [137, 0]
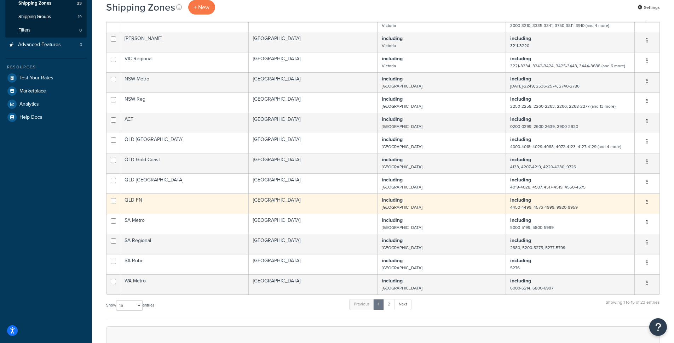
click at [143, 200] on td "QLD FN" at bounding box center [184, 203] width 128 height 20
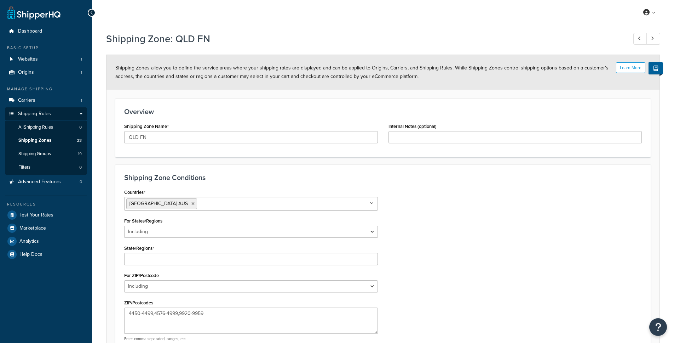
select select "including"
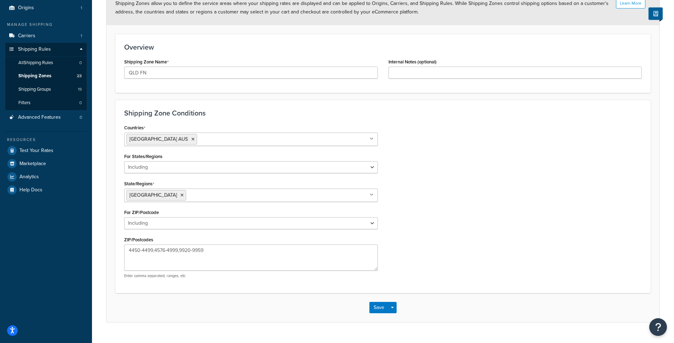
scroll to position [67, 0]
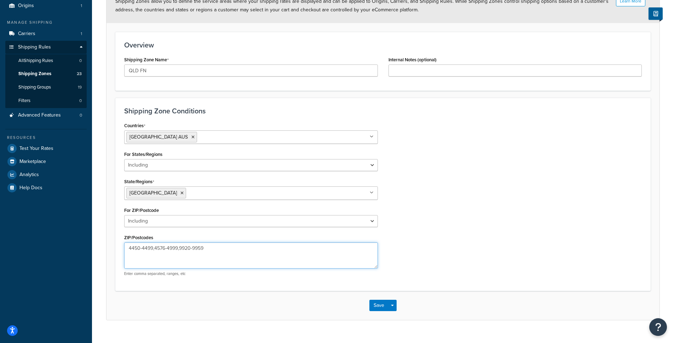
click at [174, 248] on textarea "4450-4499,4576-4999,9920-9959" at bounding box center [251, 255] width 254 height 26
paste textarea "069-4071,4124-4126,4130,4134-4150,4165-4168,4183-4204,4231-4499,4500-4506,4508-…"
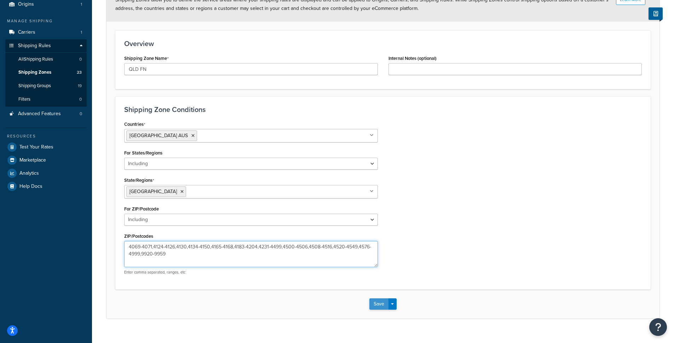
type textarea "4069-4071,4124-4126,4130,4134-4150,4165-4168,4183-4204,4231-4499,4500-4506,4508…"
click at [378, 303] on button "Save" at bounding box center [378, 303] width 19 height 11
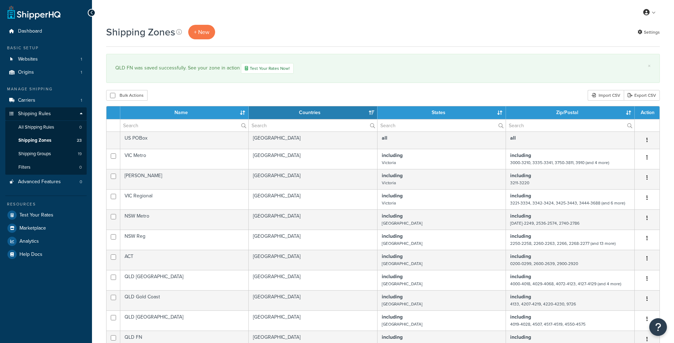
select select "15"
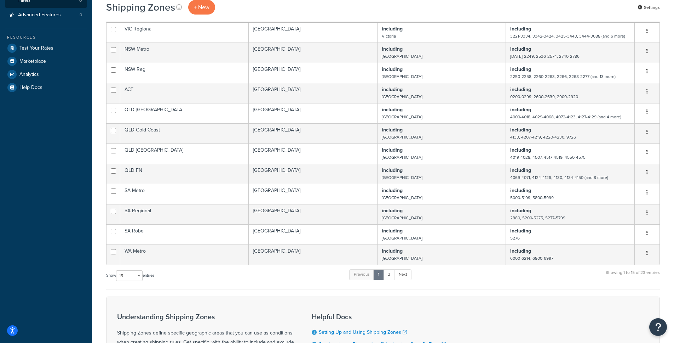
scroll to position [7, 0]
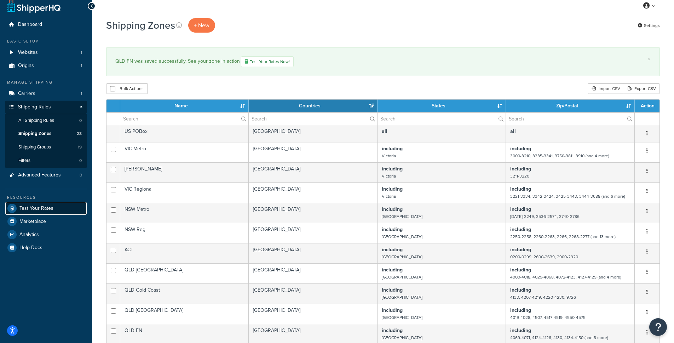
click at [33, 207] on span "Test Your Rates" at bounding box center [36, 208] width 34 height 6
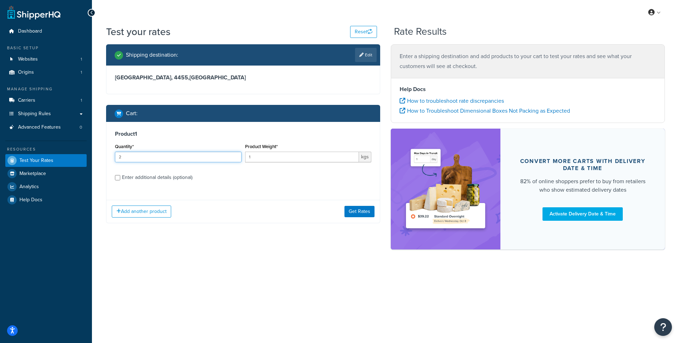
type input "2"
click at [234, 156] on input "2" at bounding box center [178, 156] width 127 height 11
click at [354, 208] on button "Get Rates" at bounding box center [360, 211] width 30 height 11
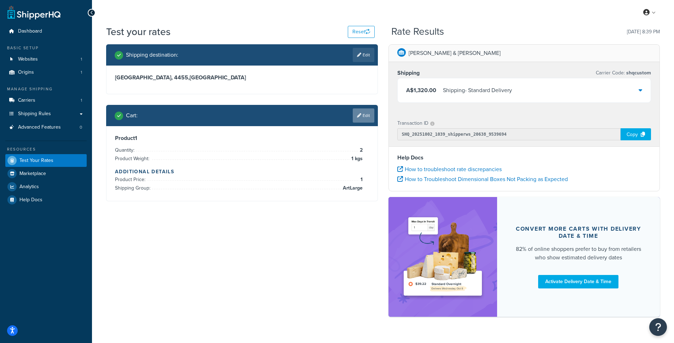
click at [360, 114] on icon at bounding box center [359, 115] width 4 height 4
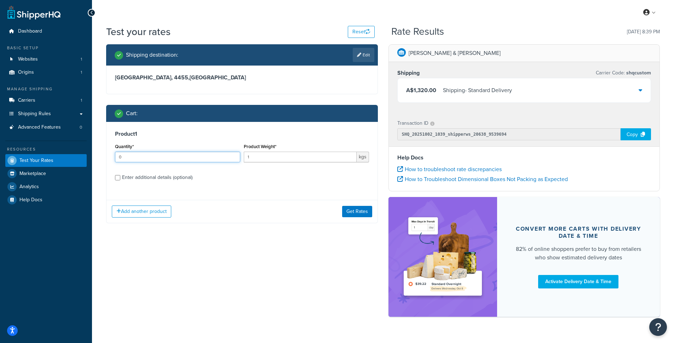
click at [233, 158] on input "0" at bounding box center [177, 156] width 125 height 11
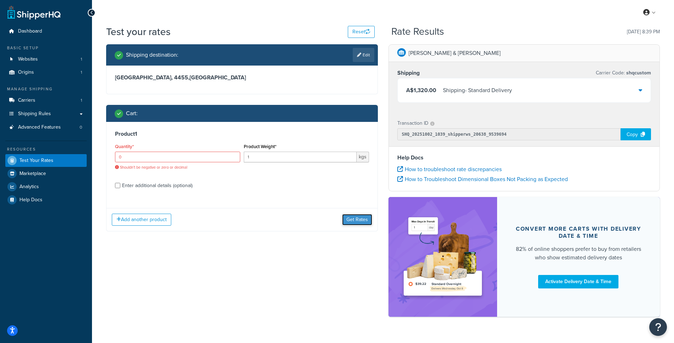
click at [356, 210] on div "Add another product Get Rates" at bounding box center [242, 219] width 271 height 23
click at [229, 155] on input "0" at bounding box center [177, 156] width 125 height 11
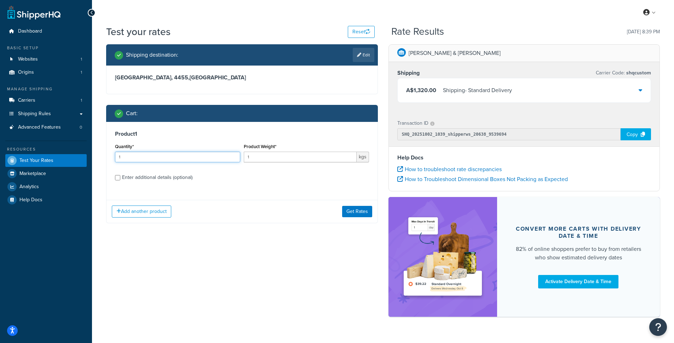
type input "1"
click at [233, 156] on input "1" at bounding box center [177, 156] width 125 height 11
click at [351, 210] on button "Get Rates" at bounding box center [357, 211] width 30 height 11
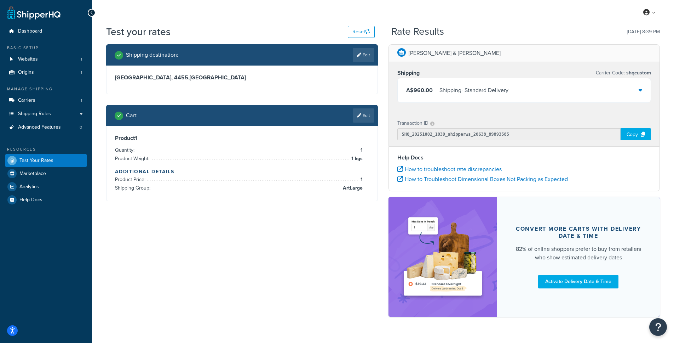
click at [155, 78] on h3 "[GEOGRAPHIC_DATA], 4455 , [GEOGRAPHIC_DATA]" at bounding box center [242, 77] width 254 height 7
copy h3 "4455"
click at [355, 34] on button "Reset" at bounding box center [361, 32] width 27 height 12
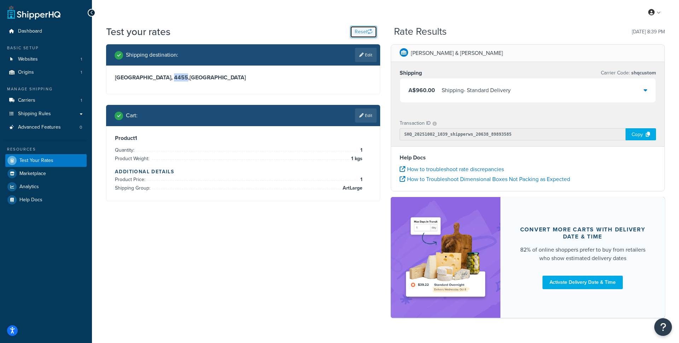
select select "[GEOGRAPHIC_DATA]"
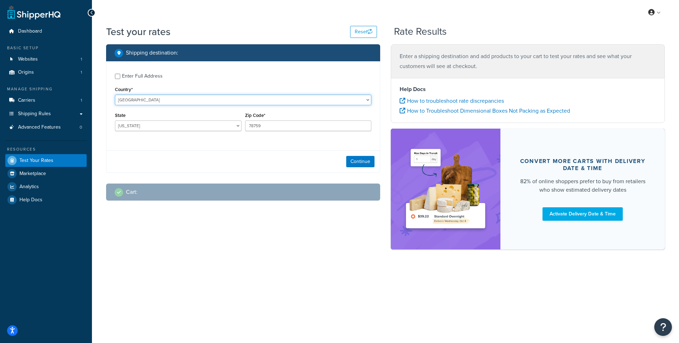
click at [145, 102] on select "[GEOGRAPHIC_DATA] [GEOGRAPHIC_DATA] [GEOGRAPHIC_DATA] [GEOGRAPHIC_DATA] [GEOGRA…" at bounding box center [243, 99] width 257 height 11
select select "AU"
click at [115, 94] on select "[GEOGRAPHIC_DATA] [GEOGRAPHIC_DATA] [GEOGRAPHIC_DATA] [GEOGRAPHIC_DATA] [GEOGRA…" at bounding box center [243, 99] width 257 height 11
click at [145, 125] on select "[GEOGRAPHIC_DATA] [GEOGRAPHIC_DATA] [GEOGRAPHIC_DATA] [GEOGRAPHIC_DATA] [GEOGRA…" at bounding box center [178, 125] width 127 height 11
select select "QLD"
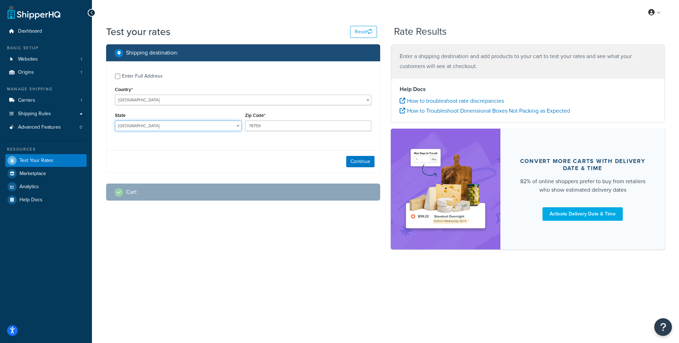
click at [115, 121] on select "[GEOGRAPHIC_DATA] [GEOGRAPHIC_DATA] [GEOGRAPHIC_DATA] [GEOGRAPHIC_DATA] [GEOGRA…" at bounding box center [178, 125] width 127 height 11
click at [271, 126] on input "78759" at bounding box center [308, 125] width 127 height 11
paste input "4455"
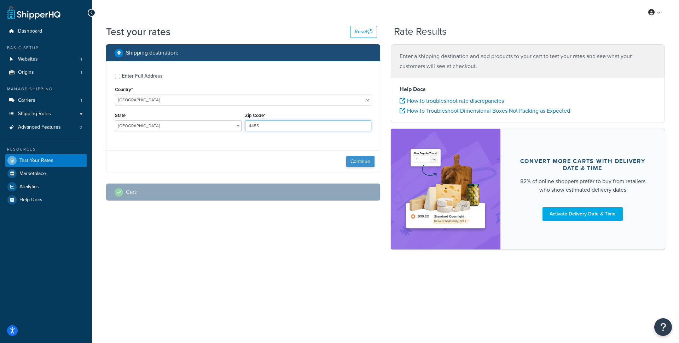
type input "4455"
click at [359, 160] on button "Continue" at bounding box center [360, 161] width 28 height 11
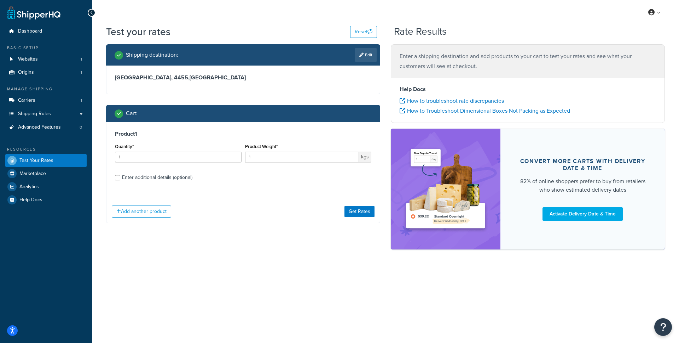
click at [137, 178] on div "Enter additional details (optional)" at bounding box center [157, 177] width 70 height 10
click at [120, 178] on input "Enter additional details (optional)" at bounding box center [117, 177] width 5 height 5
checkbox input "true"
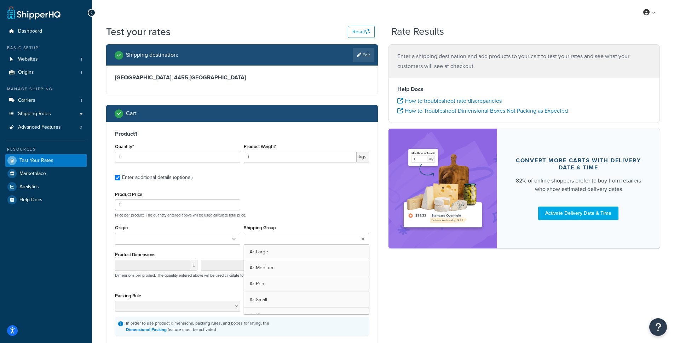
click at [273, 240] on input "Shipping Group" at bounding box center [277, 239] width 63 height 8
click at [334, 214] on p "Price per product. The quantity entered above will be used calculate total pric…" at bounding box center [242, 214] width 258 height 5
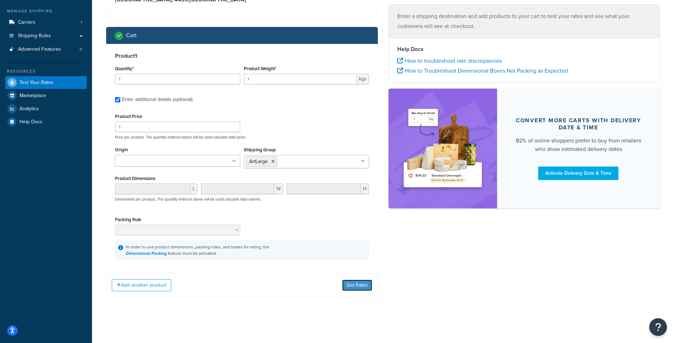
click at [350, 286] on button "Get Rates" at bounding box center [357, 284] width 30 height 11
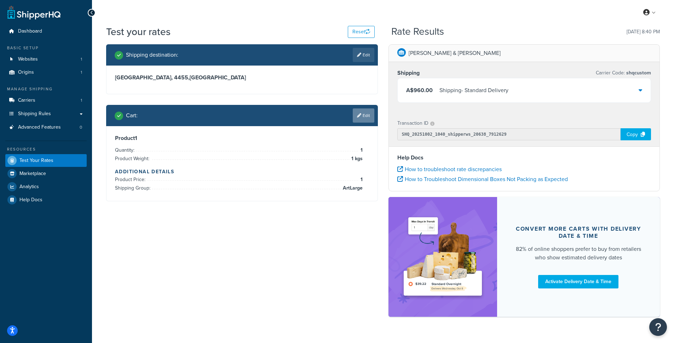
click at [367, 117] on link "Edit" at bounding box center [364, 115] width 22 height 14
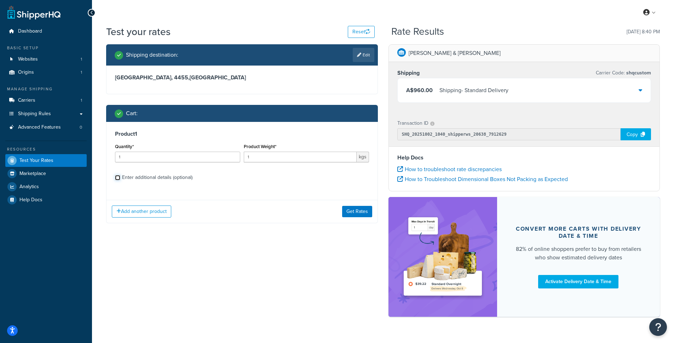
click at [116, 180] on input "Enter additional details (optional)" at bounding box center [117, 177] width 5 height 5
checkbox input "true"
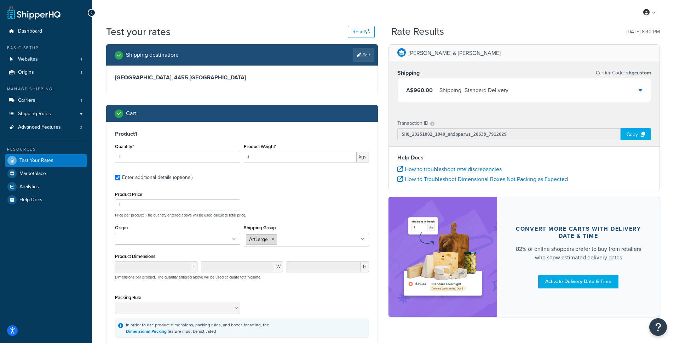
click at [275, 241] on li "ArtLarge" at bounding box center [261, 239] width 31 height 11
click at [273, 240] on icon at bounding box center [272, 239] width 3 height 4
click at [273, 240] on input "Shipping Group" at bounding box center [277, 239] width 63 height 8
click at [281, 203] on div "Product Price 1 Price per product. The quantity entered above will be used calc…" at bounding box center [242, 203] width 258 height 28
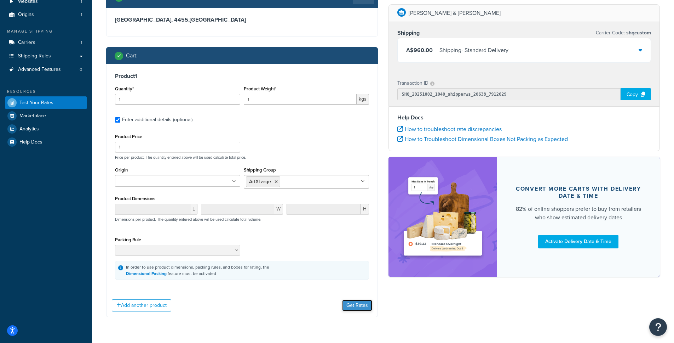
click at [362, 305] on button "Get Rates" at bounding box center [357, 304] width 30 height 11
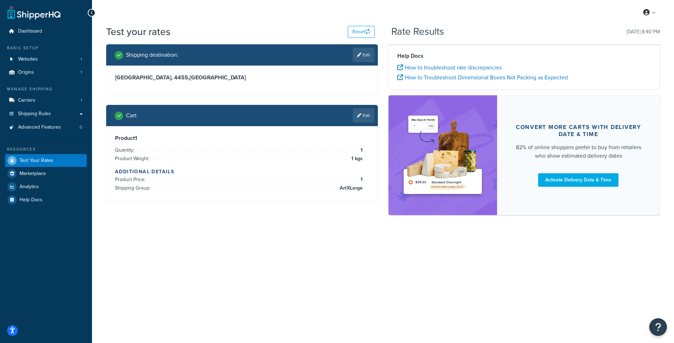
scroll to position [0, 0]
